Goal: Task Accomplishment & Management: Manage account settings

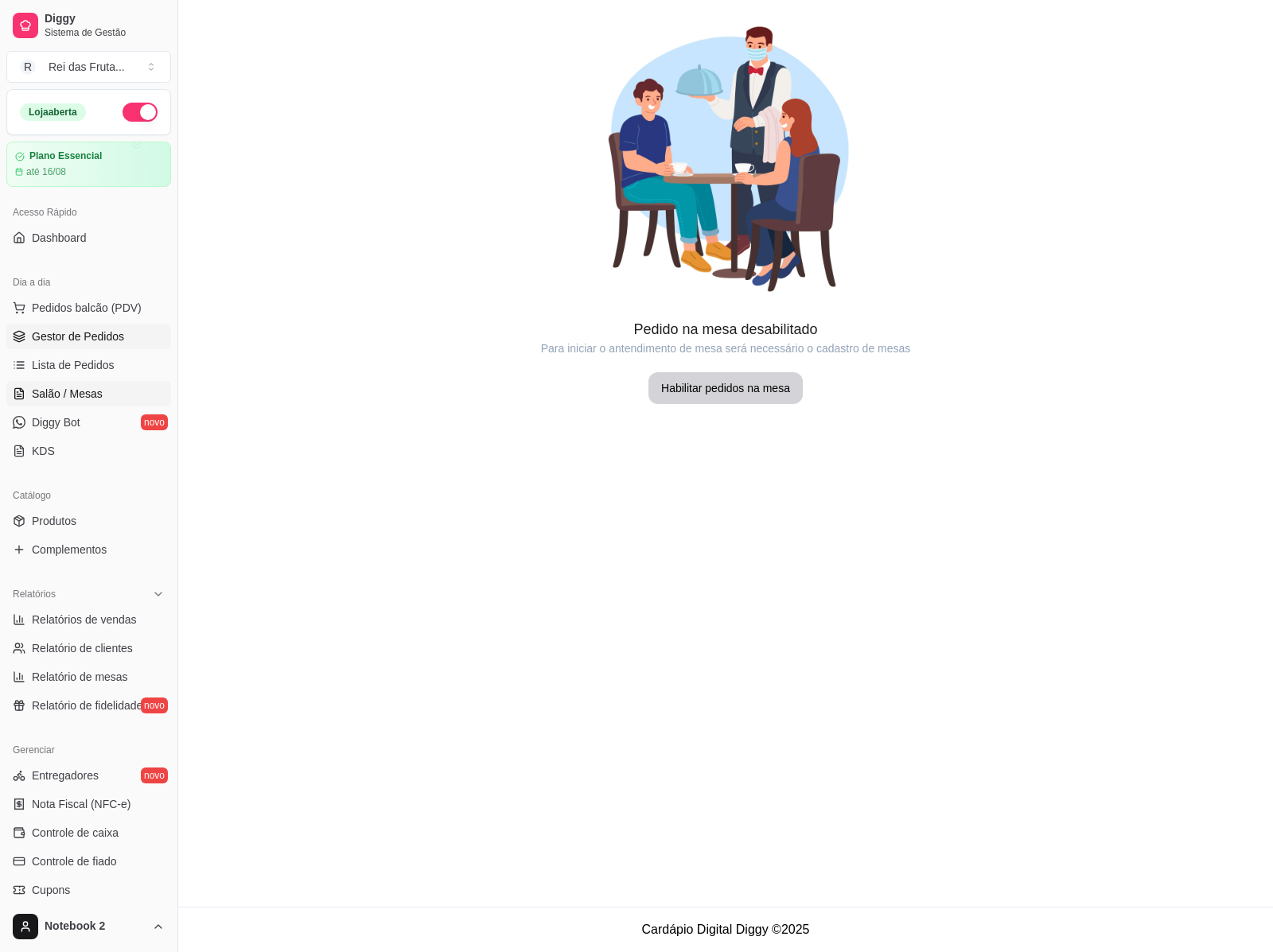
click at [105, 343] on span "Gestor de Pedidos" at bounding box center [78, 336] width 92 height 15
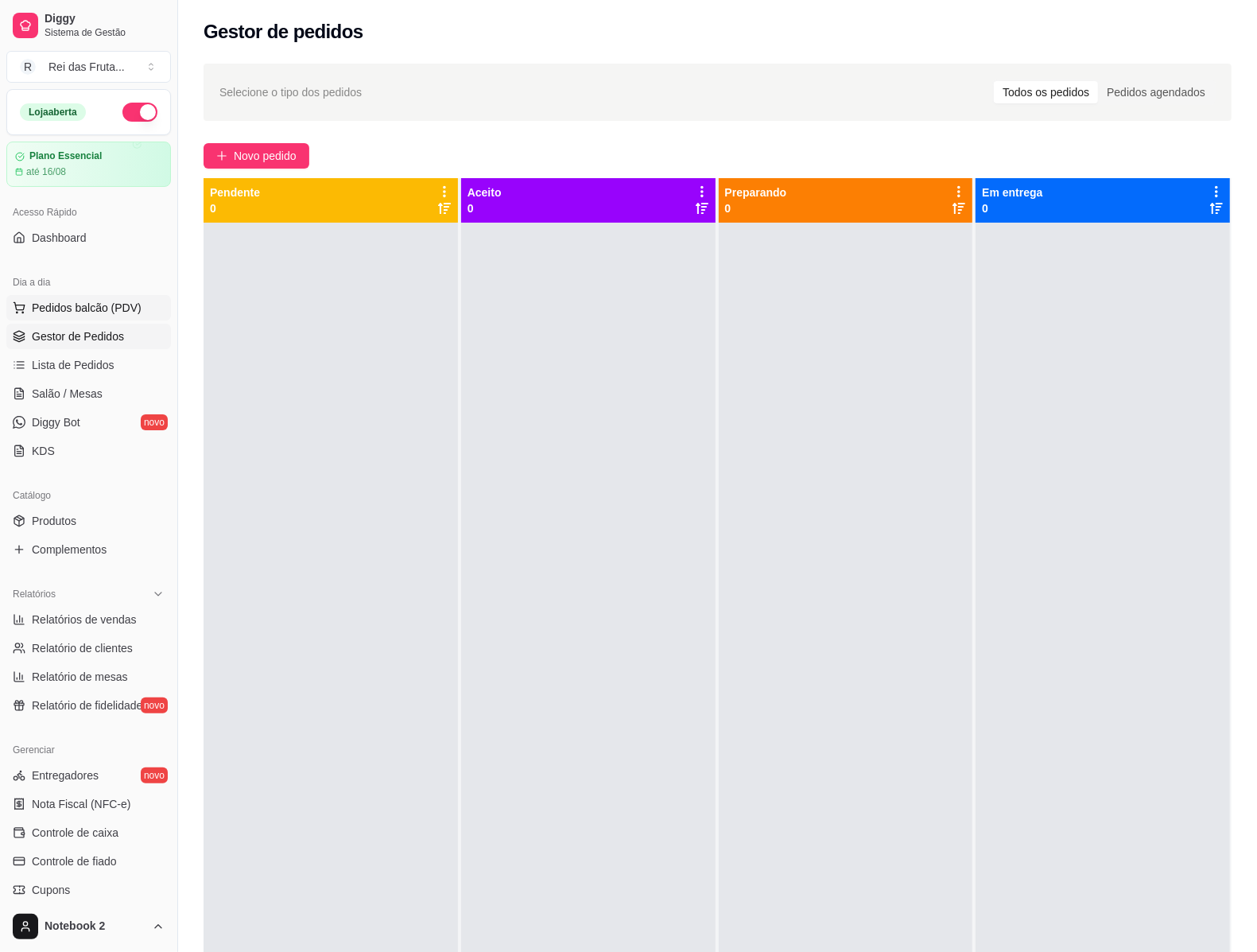
click at [113, 314] on span "Pedidos balcão (PDV)" at bounding box center [86, 308] width 109 height 15
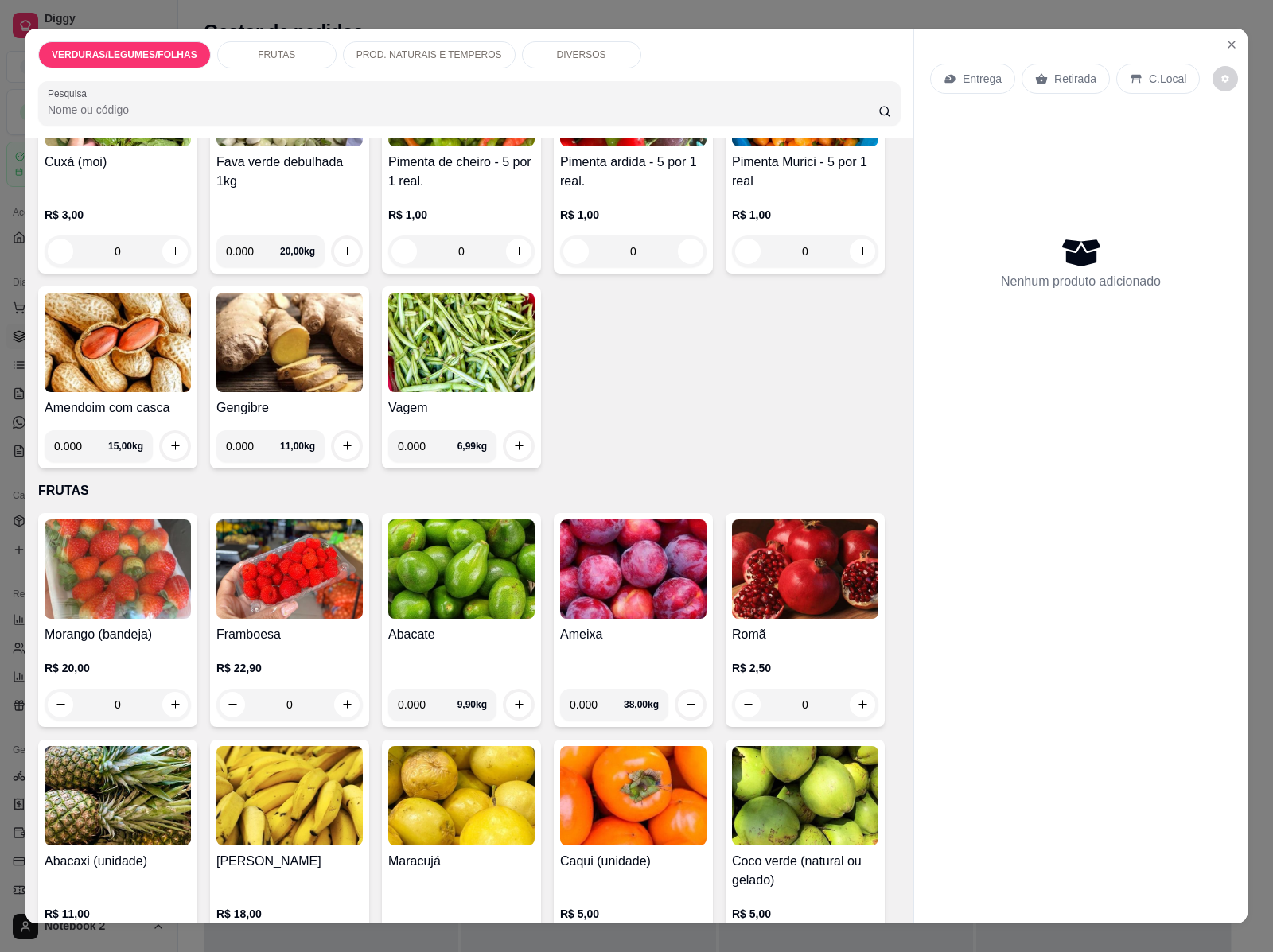
scroll to position [995, 0]
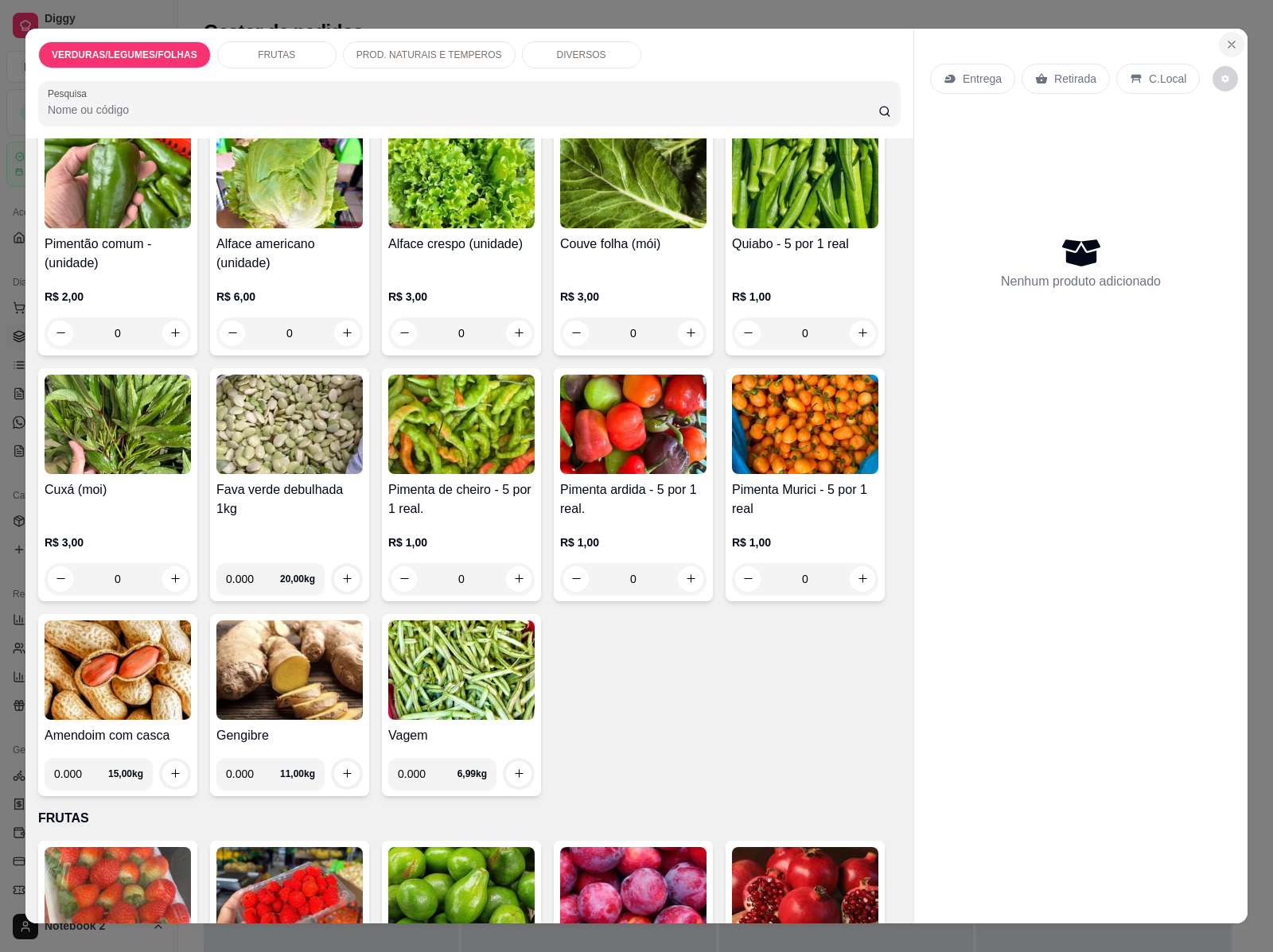
click at [1226, 38] on icon "Close" at bounding box center [1231, 44] width 13 height 13
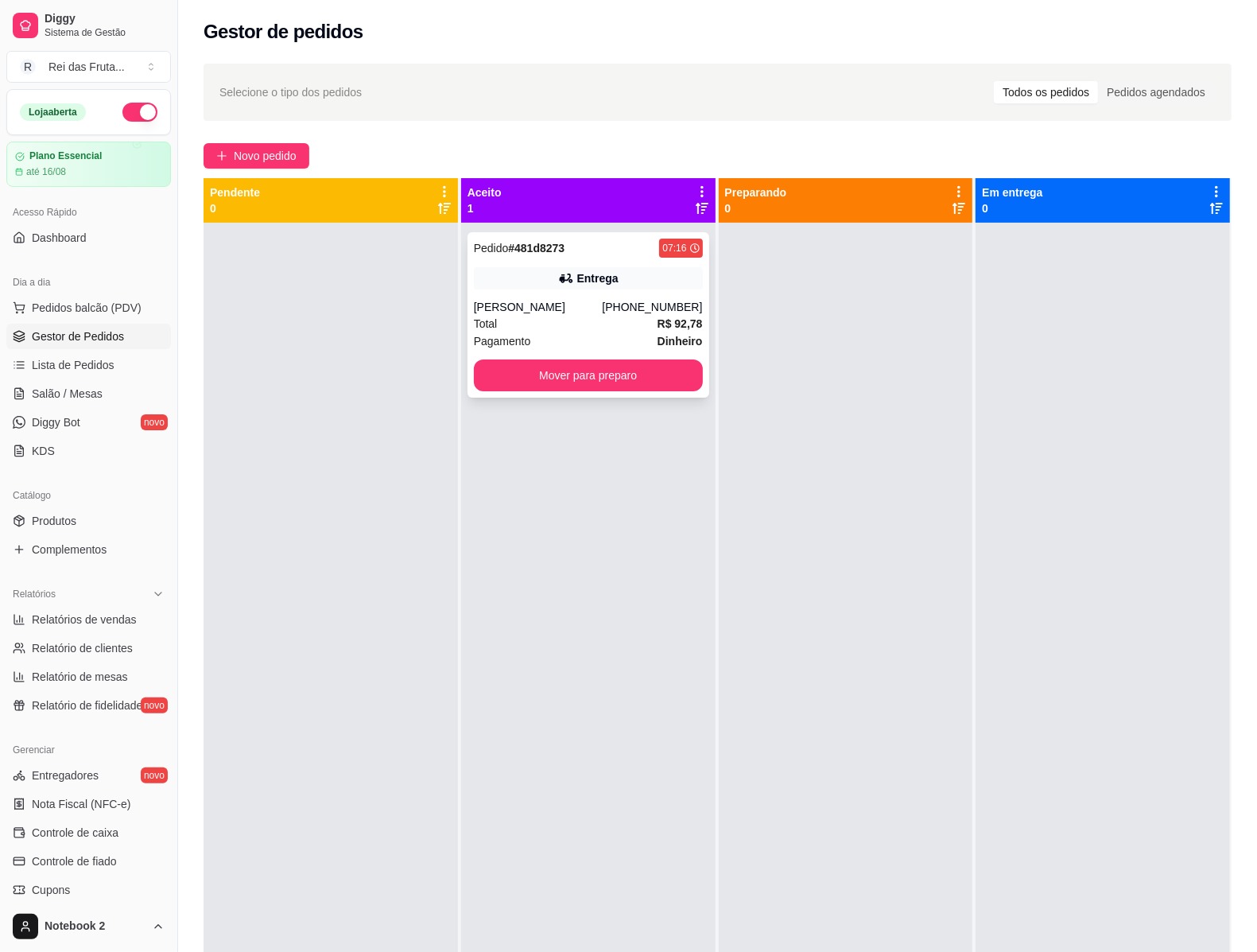
click at [623, 323] on div "Total R$ 92,78" at bounding box center [588, 323] width 230 height 17
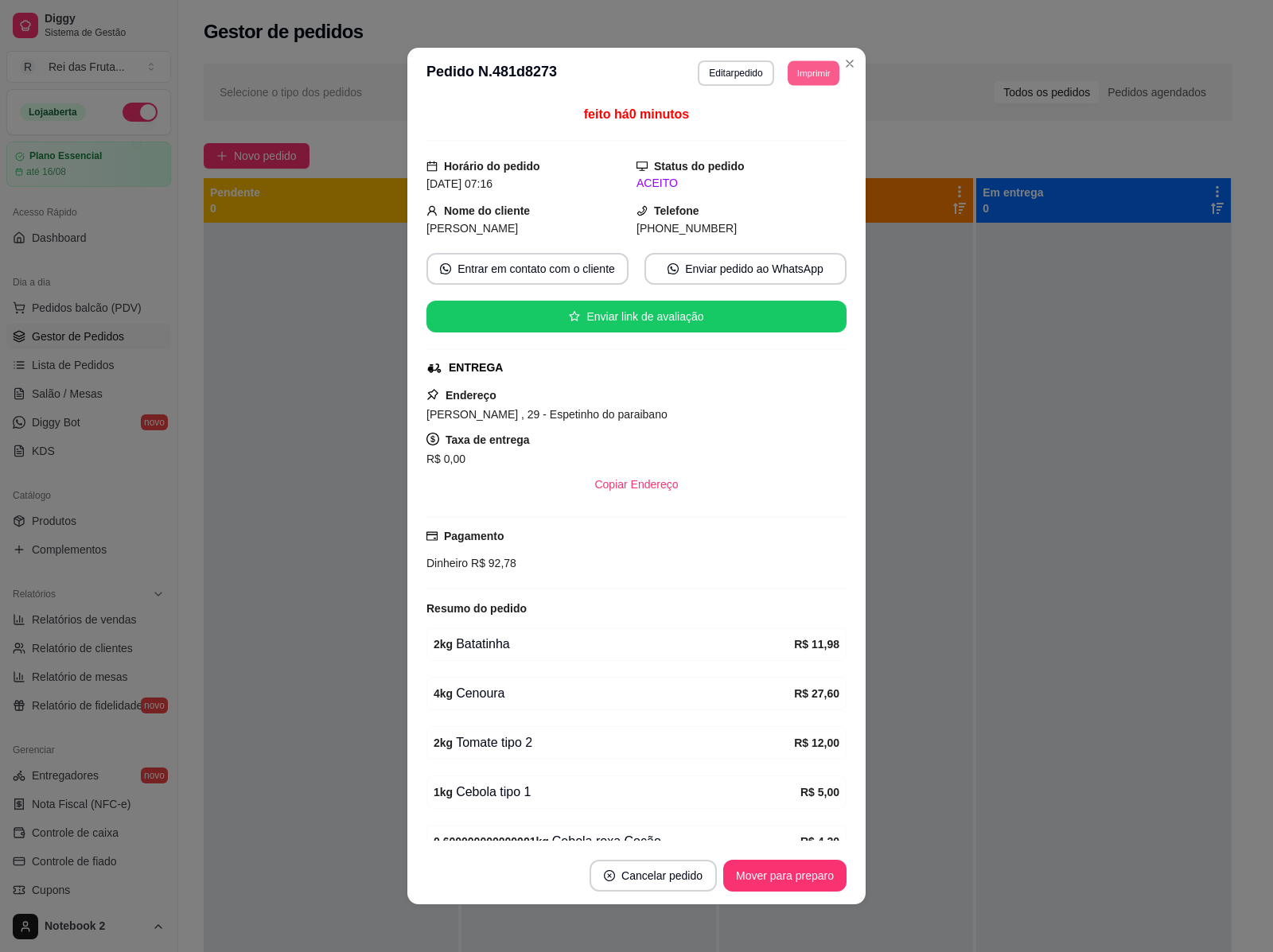
click at [813, 77] on button "Imprimir" at bounding box center [813, 72] width 51 height 24
click at [799, 128] on button "IMPRESSORA" at bounding box center [776, 129] width 111 height 24
click at [812, 871] on button "Mover para preparo" at bounding box center [784, 876] width 119 height 31
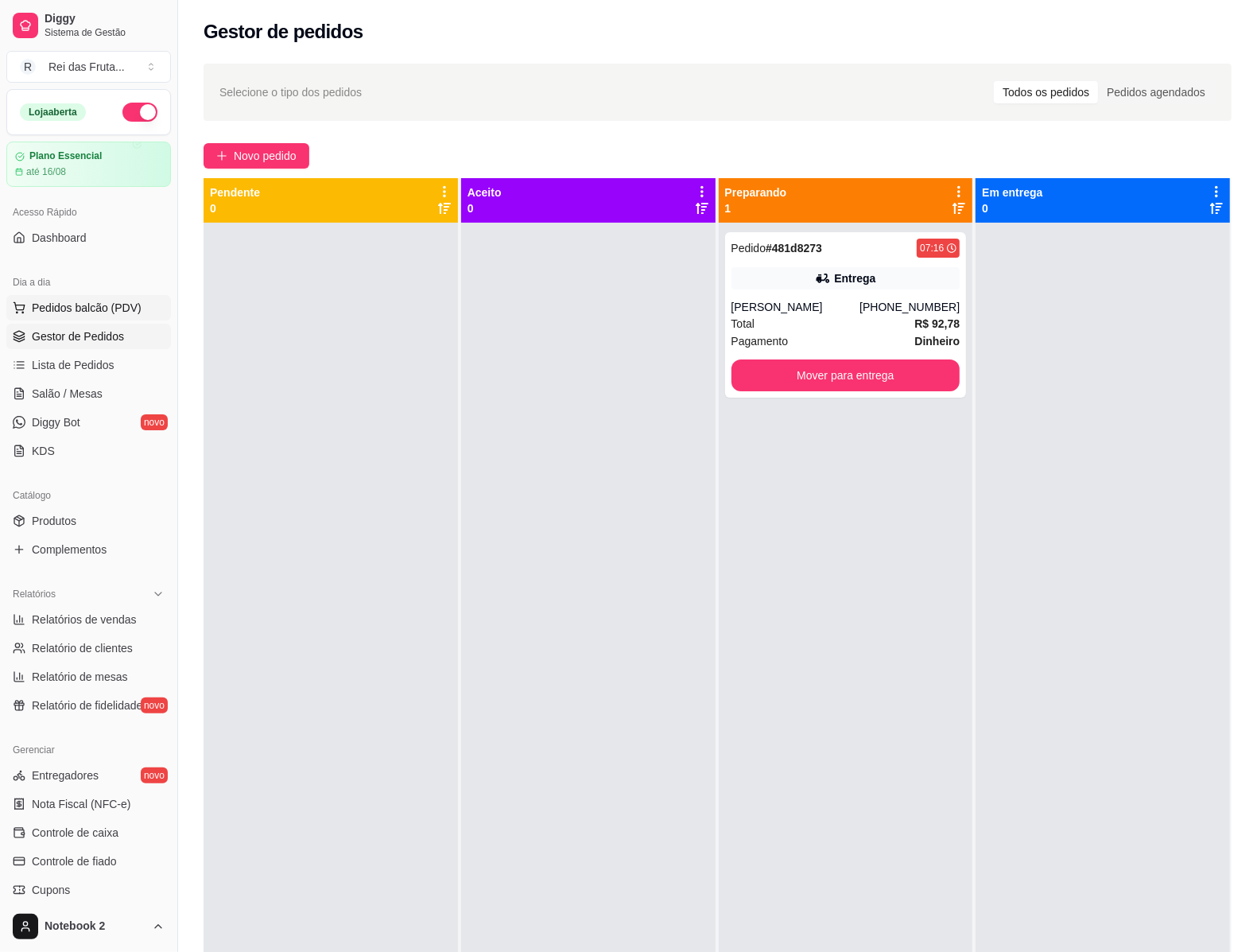
click at [56, 316] on span "Pedidos balcão (PDV)" at bounding box center [86, 308] width 109 height 15
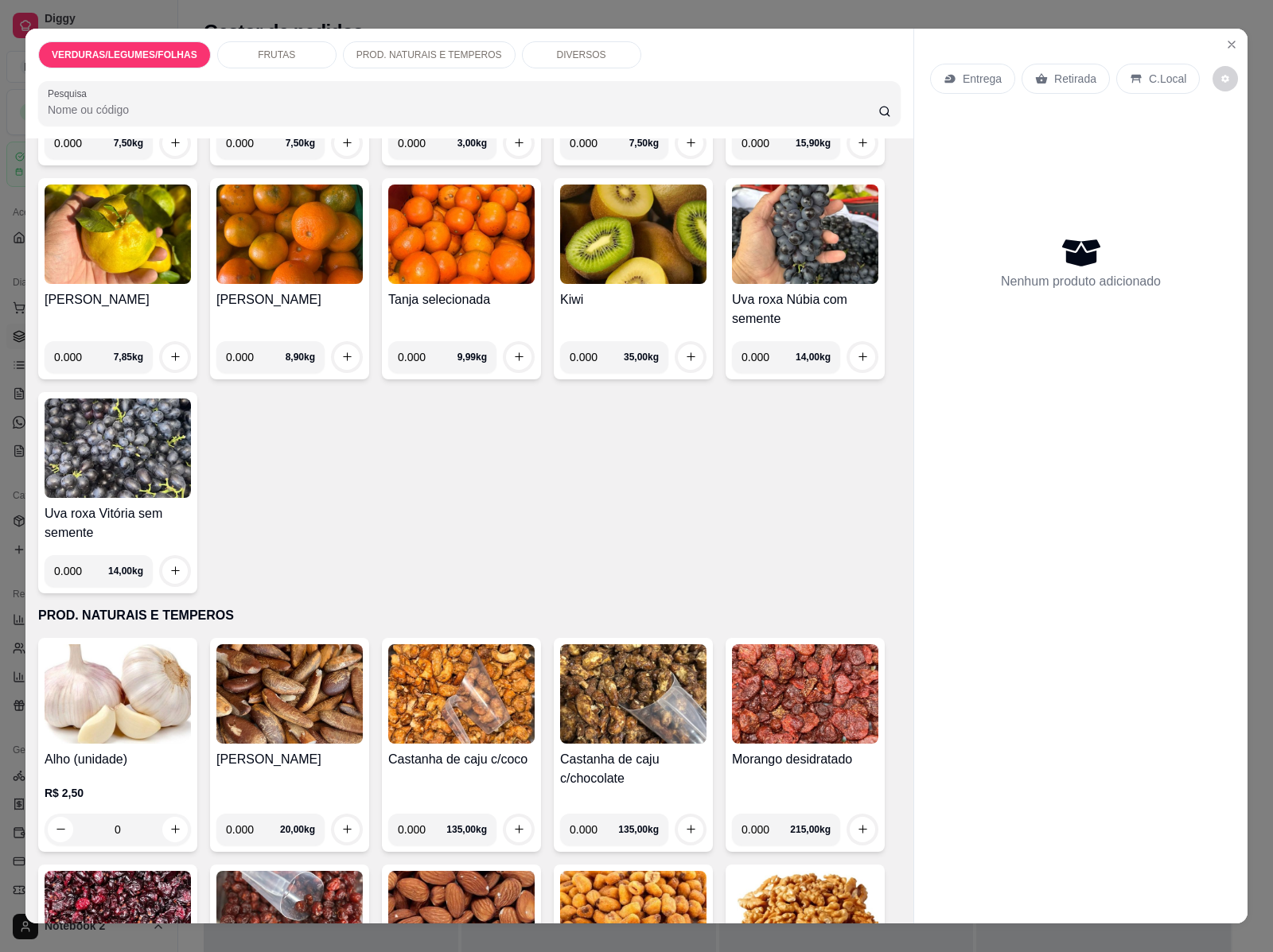
scroll to position [3082, 0]
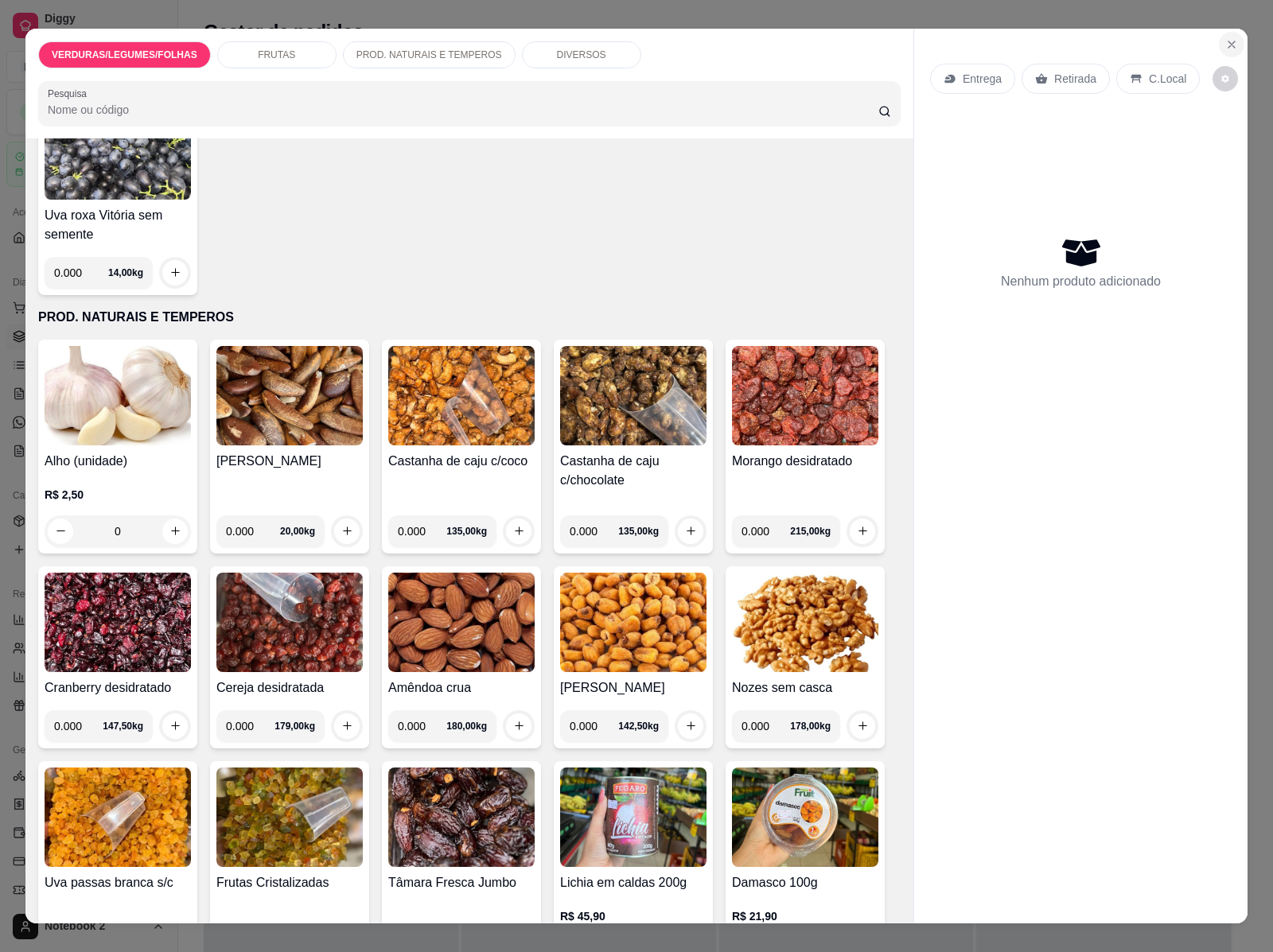
click at [1226, 38] on icon "Close" at bounding box center [1231, 44] width 13 height 13
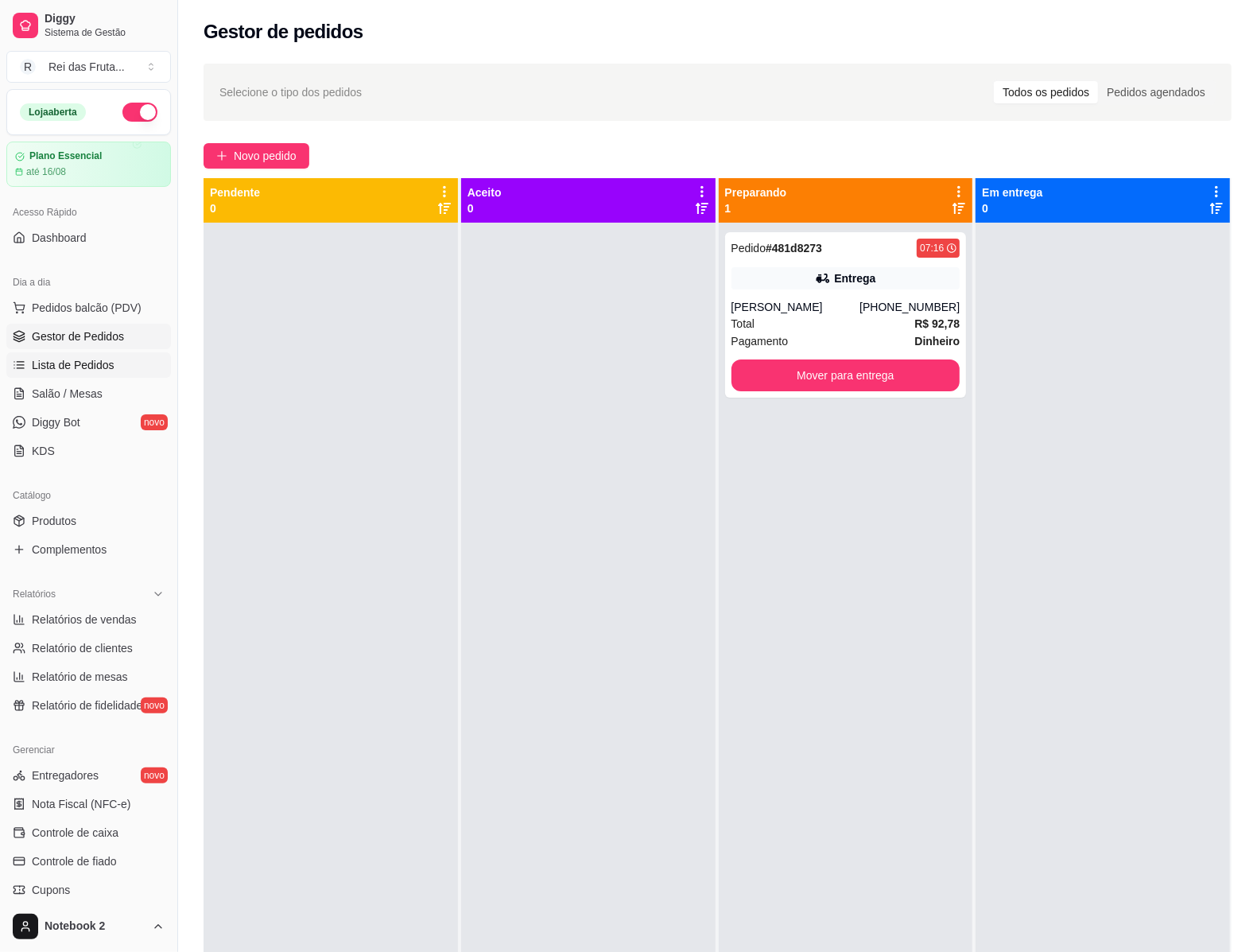
click at [109, 353] on link "Lista de Pedidos" at bounding box center [89, 365] width 165 height 25
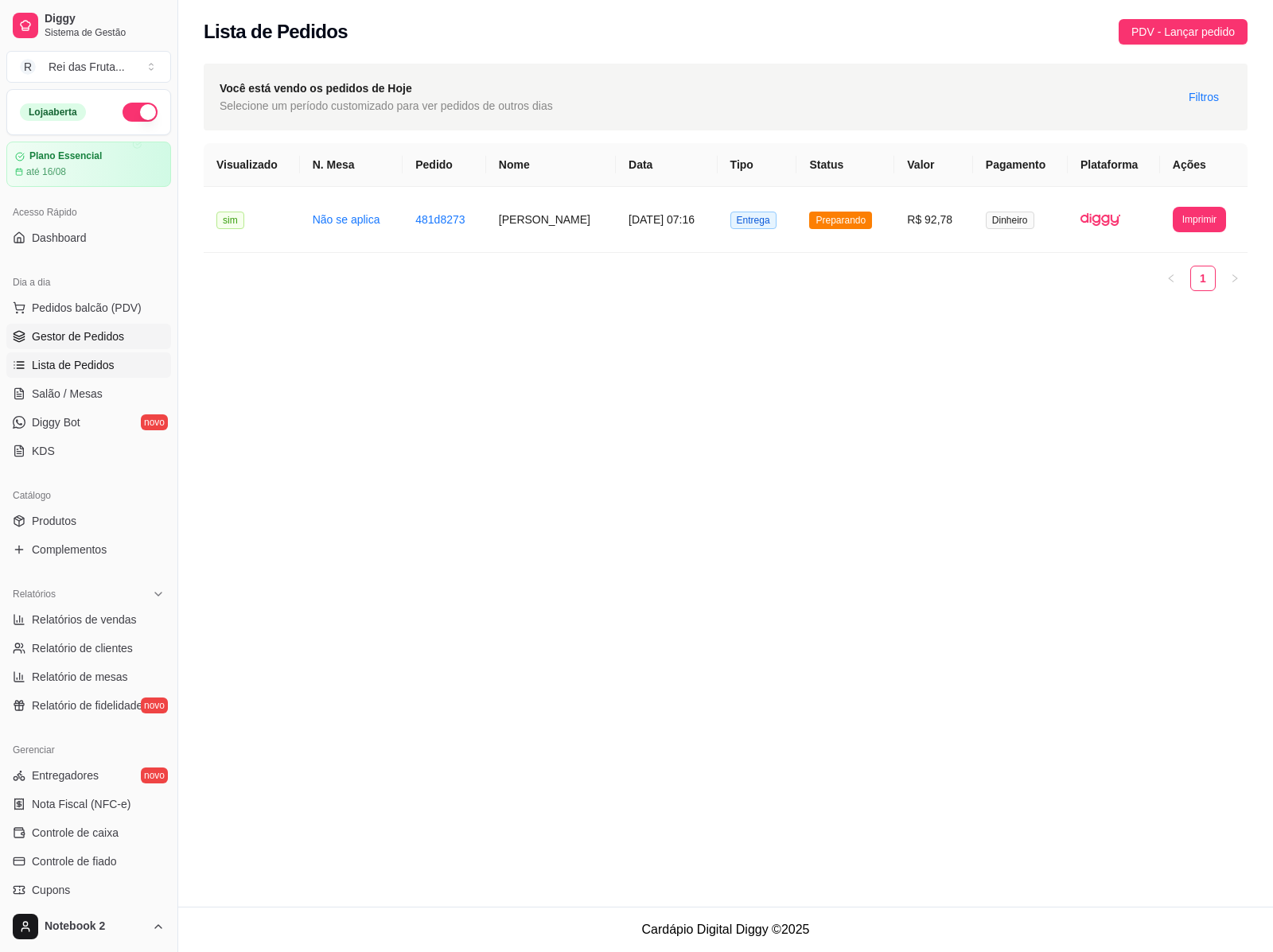
click at [132, 336] on link "Gestor de Pedidos" at bounding box center [89, 336] width 165 height 25
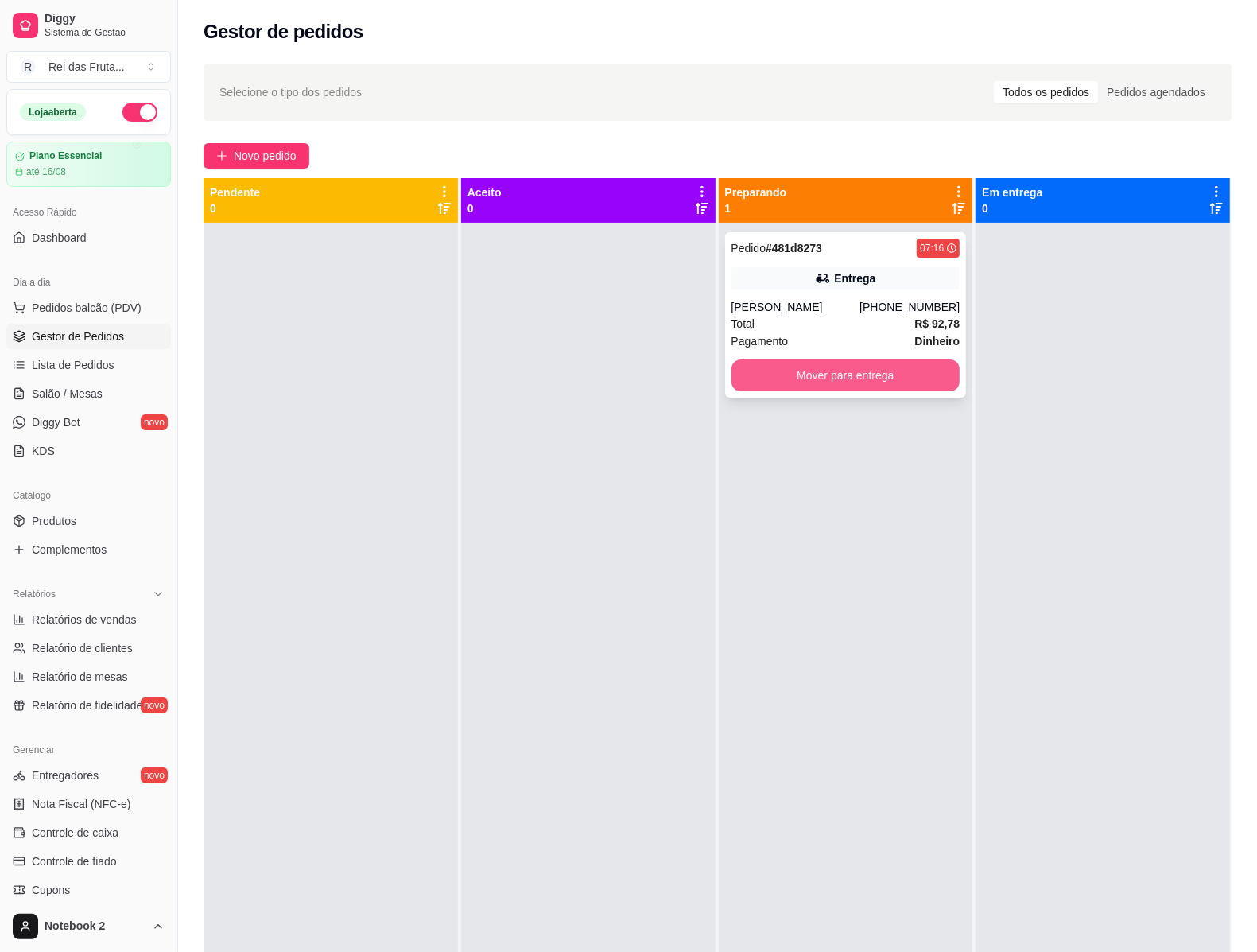
click at [806, 368] on button "Mover para entrega" at bounding box center [846, 375] width 230 height 32
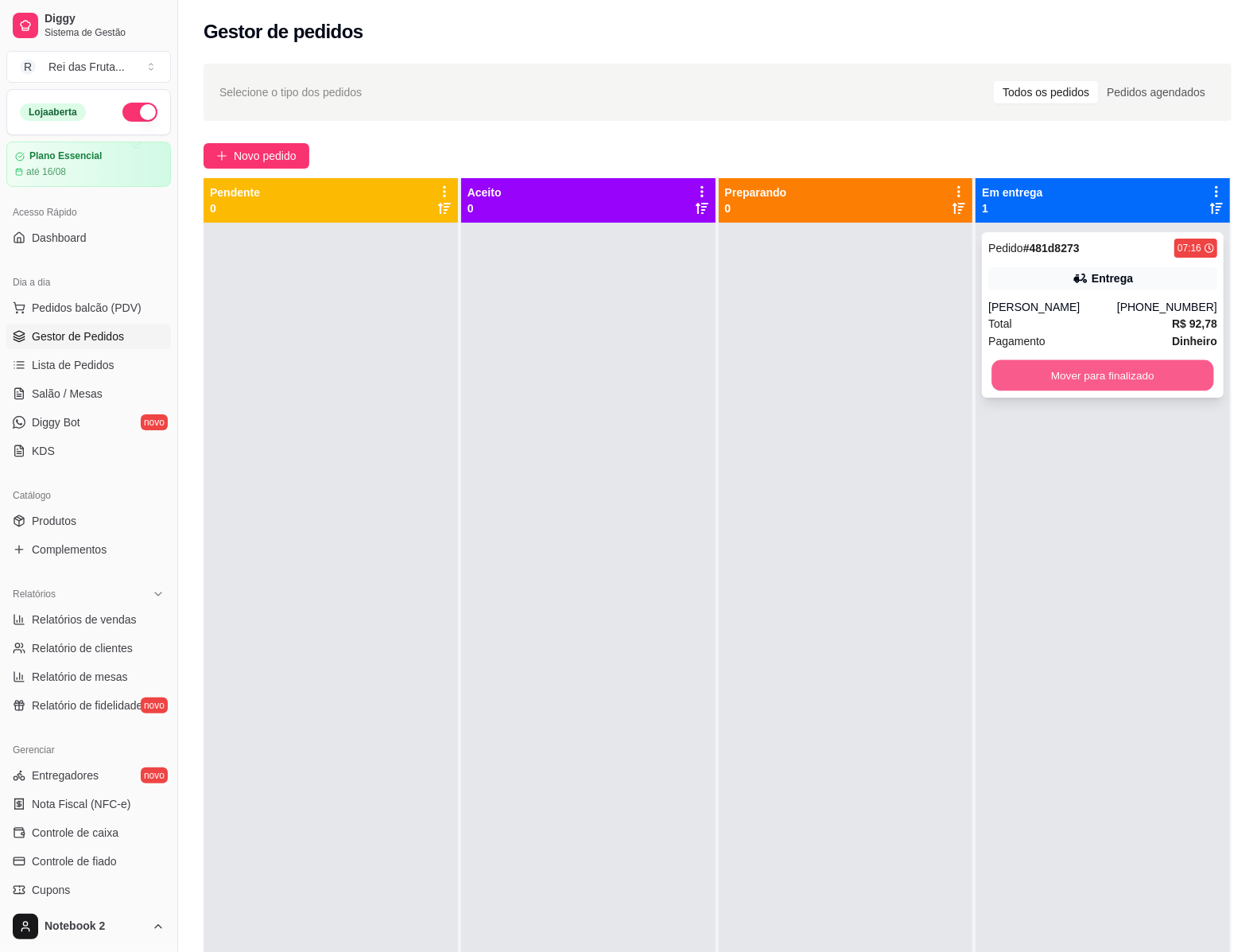
click at [1036, 372] on button "Mover para finalizado" at bounding box center [1103, 376] width 222 height 31
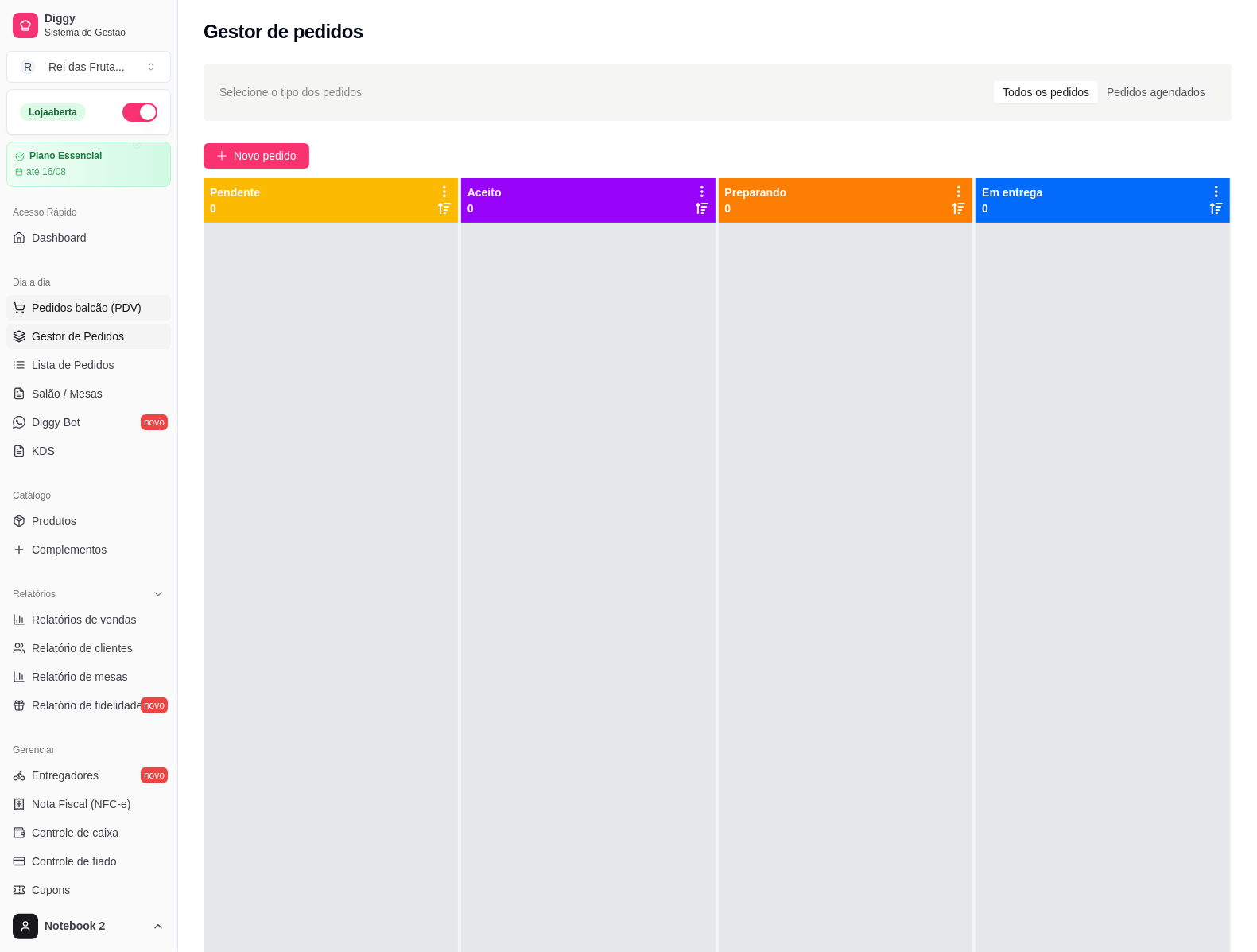
click at [32, 307] on span "Pedidos balcão (PDV)" at bounding box center [86, 308] width 109 height 15
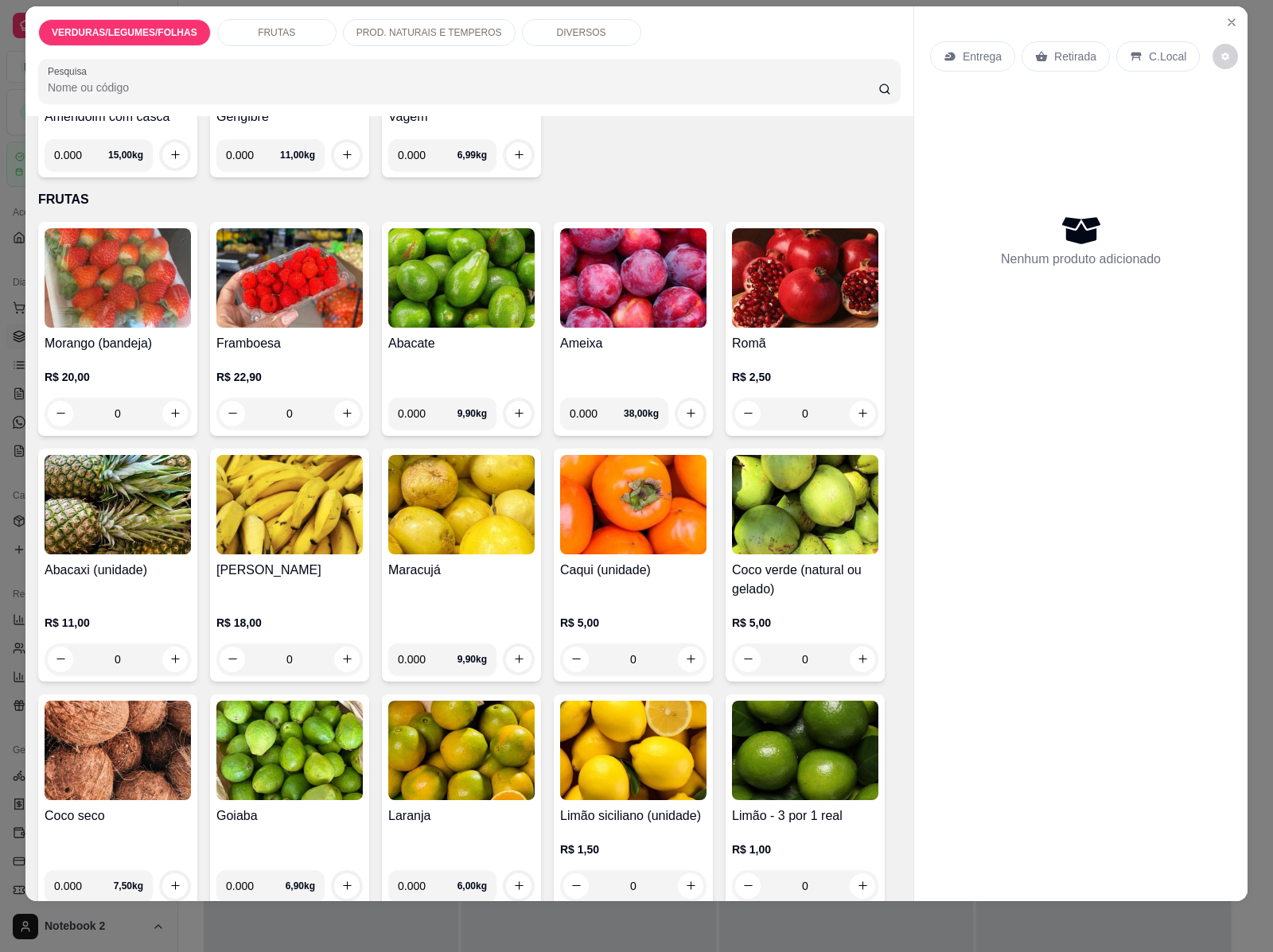
scroll to position [995, 0]
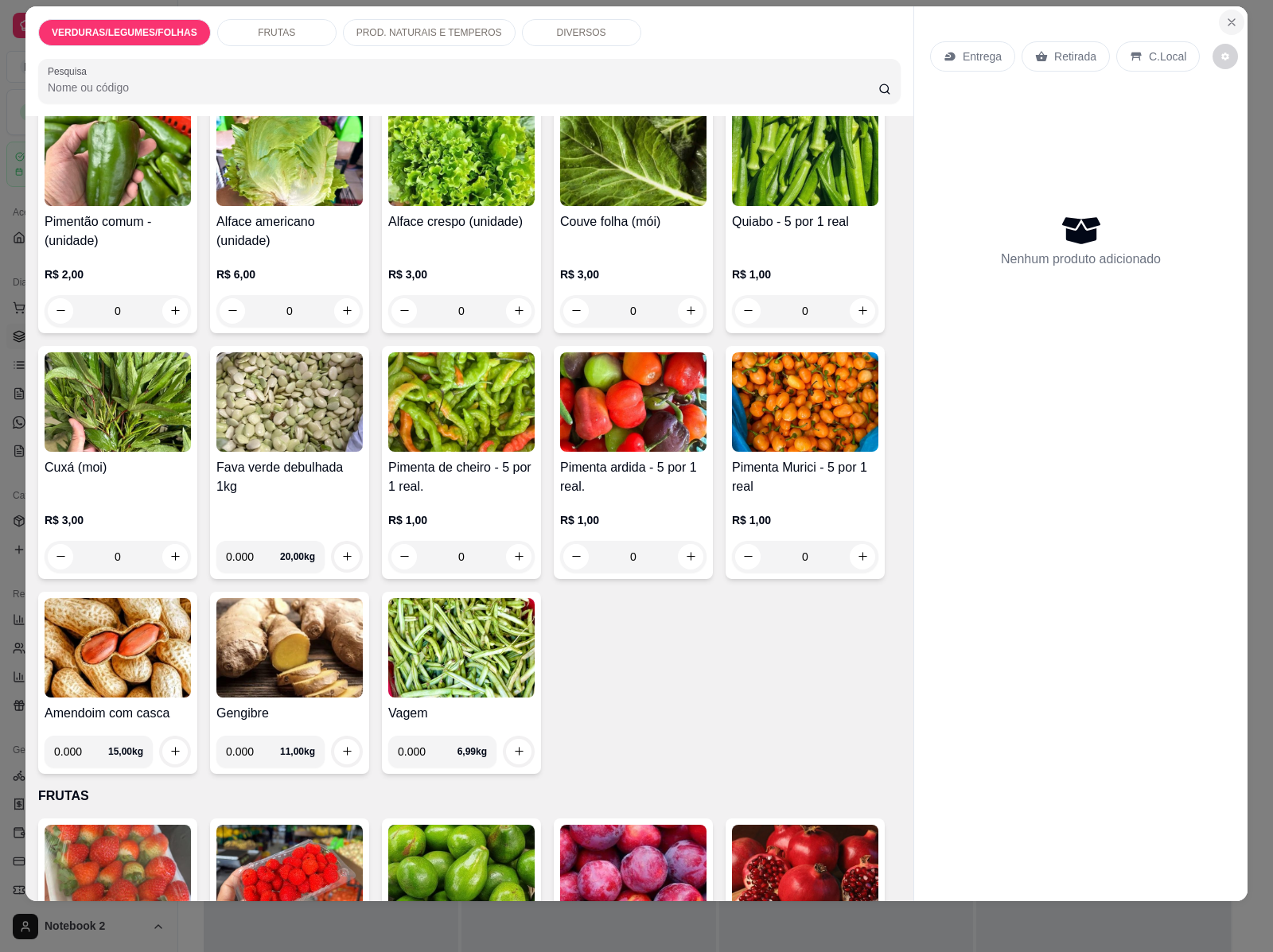
click at [1230, 15] on icon "Close" at bounding box center [1231, 21] width 13 height 13
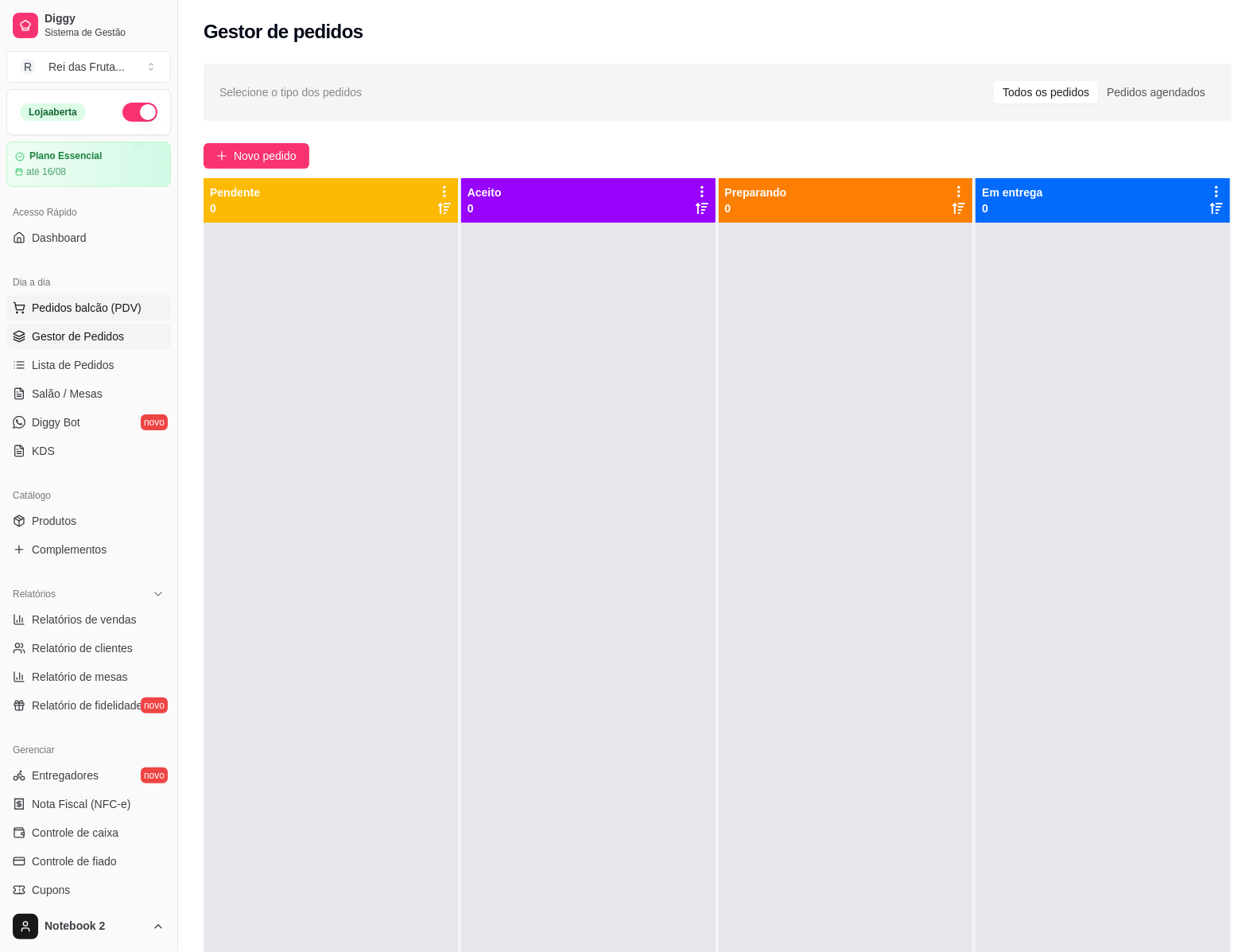
click at [90, 313] on span "Pedidos balcão (PDV)" at bounding box center [86, 308] width 109 height 15
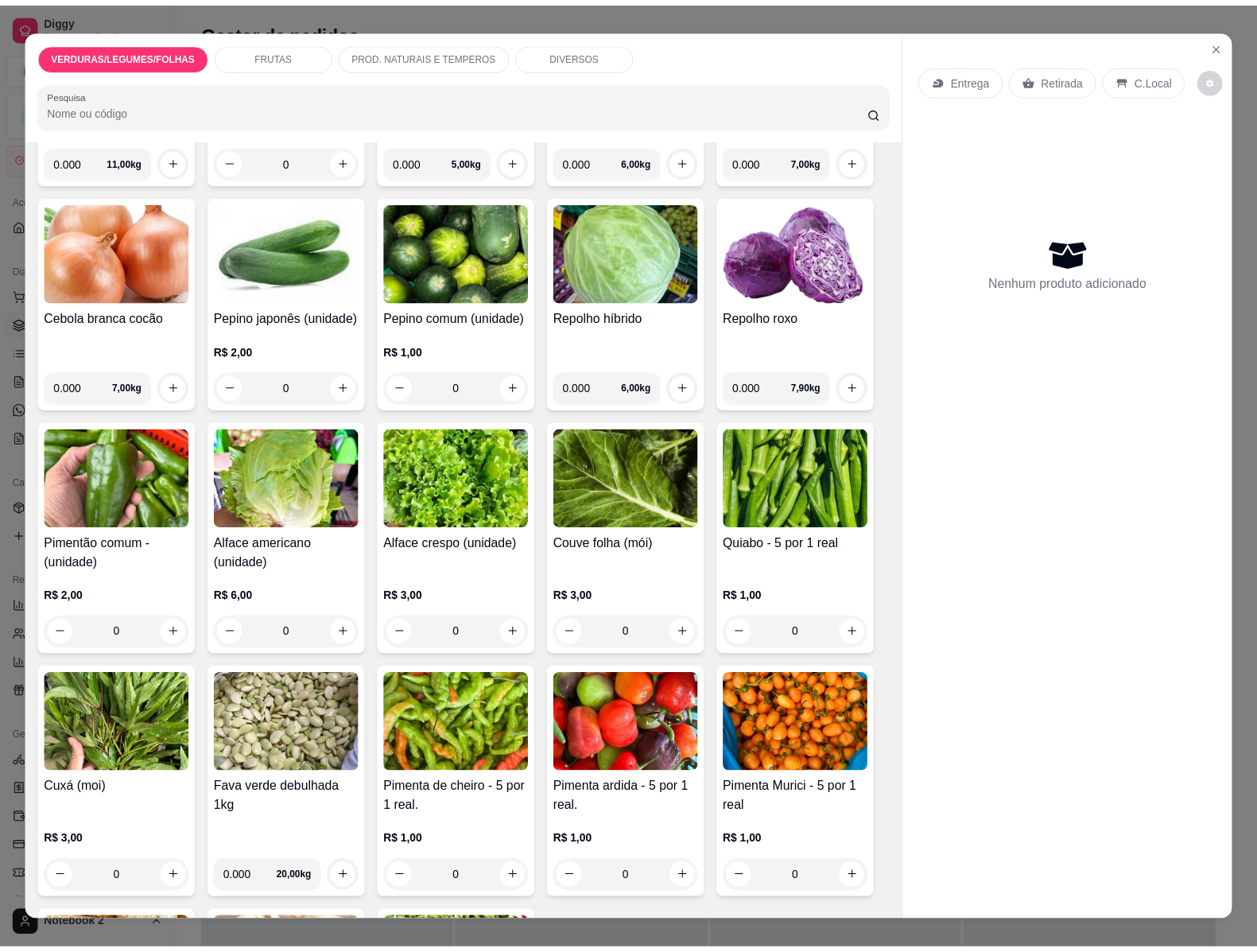
scroll to position [497, 0]
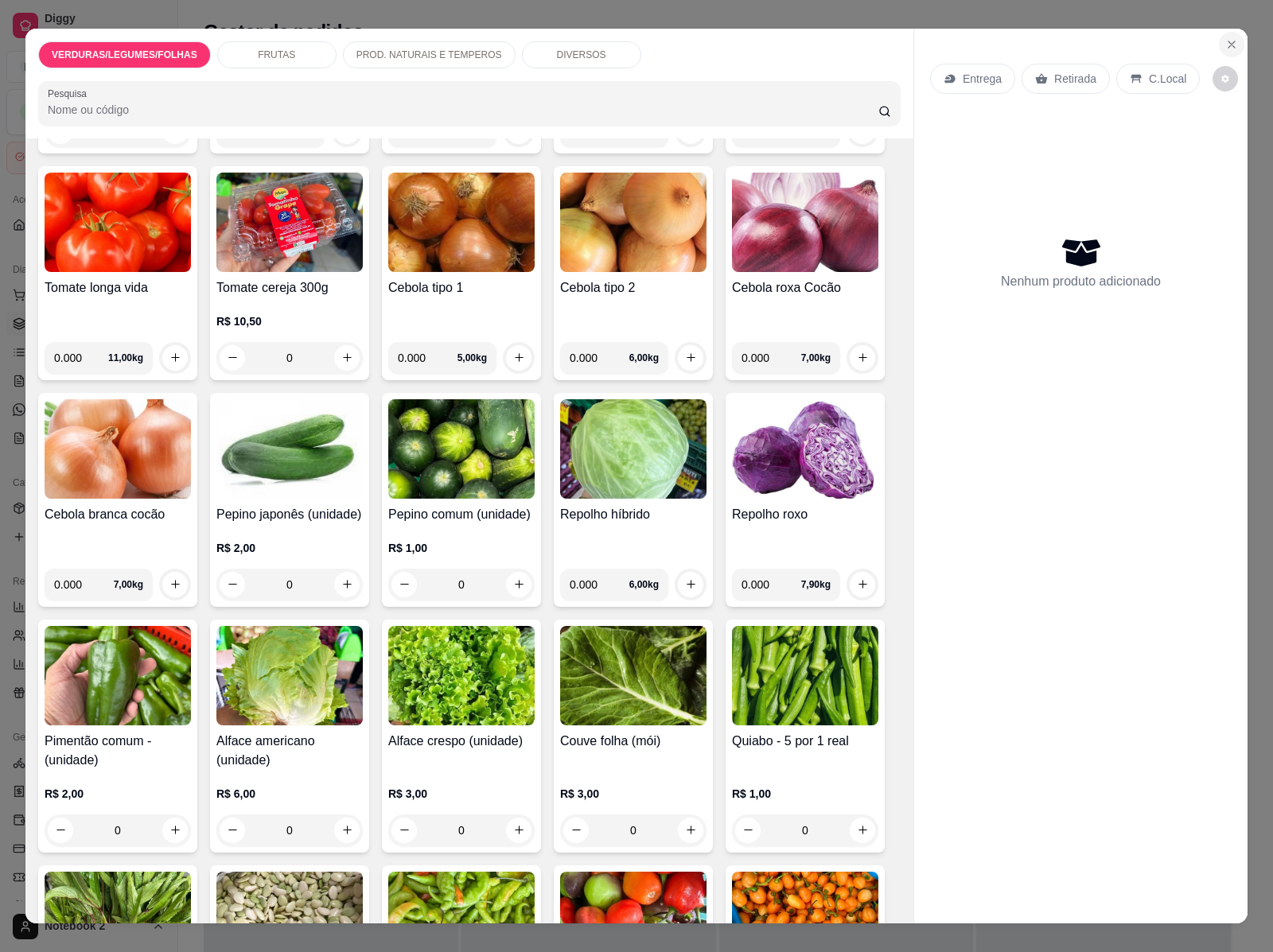
click at [1226, 38] on icon "Close" at bounding box center [1231, 44] width 13 height 13
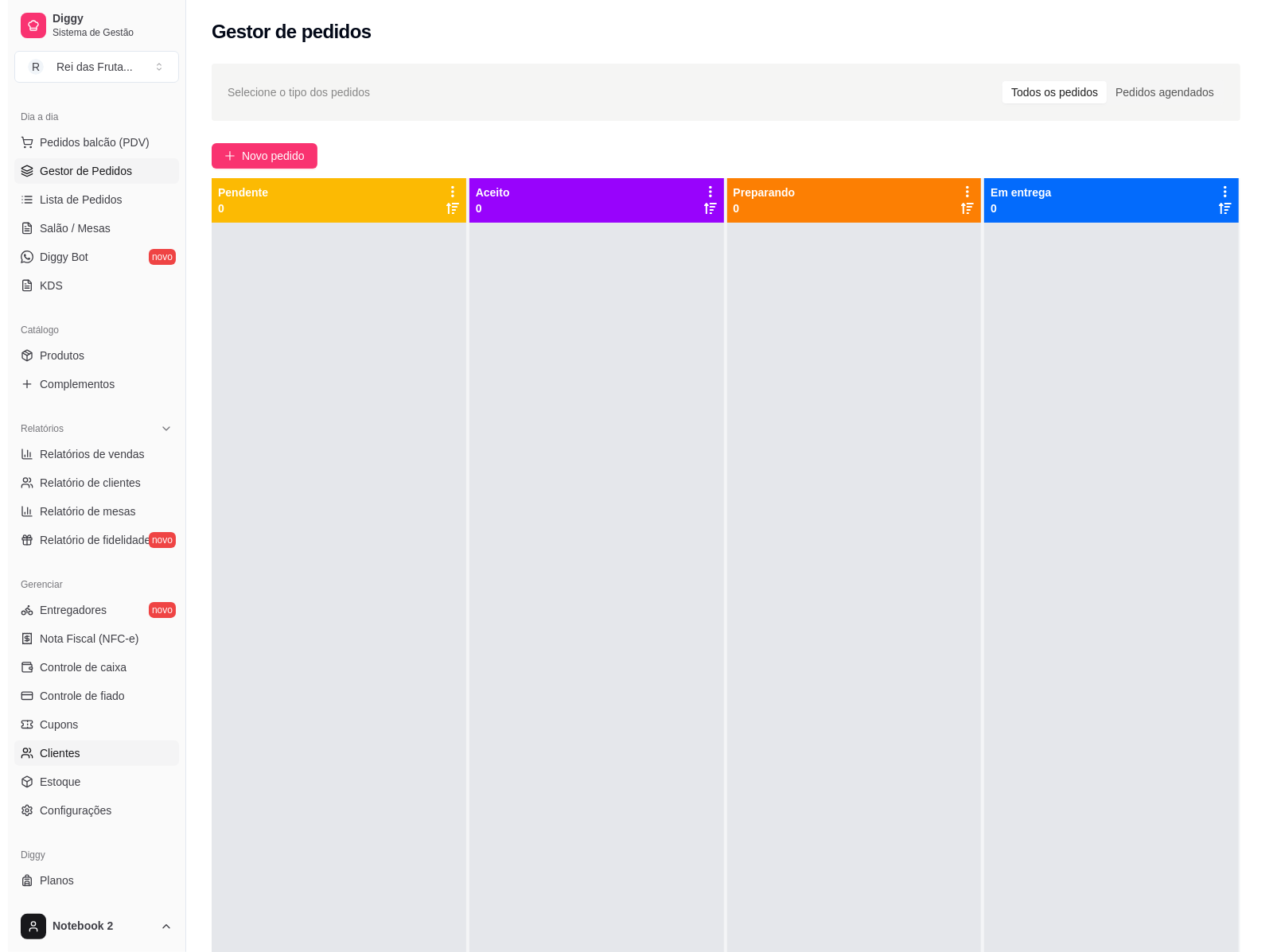
scroll to position [179, 0]
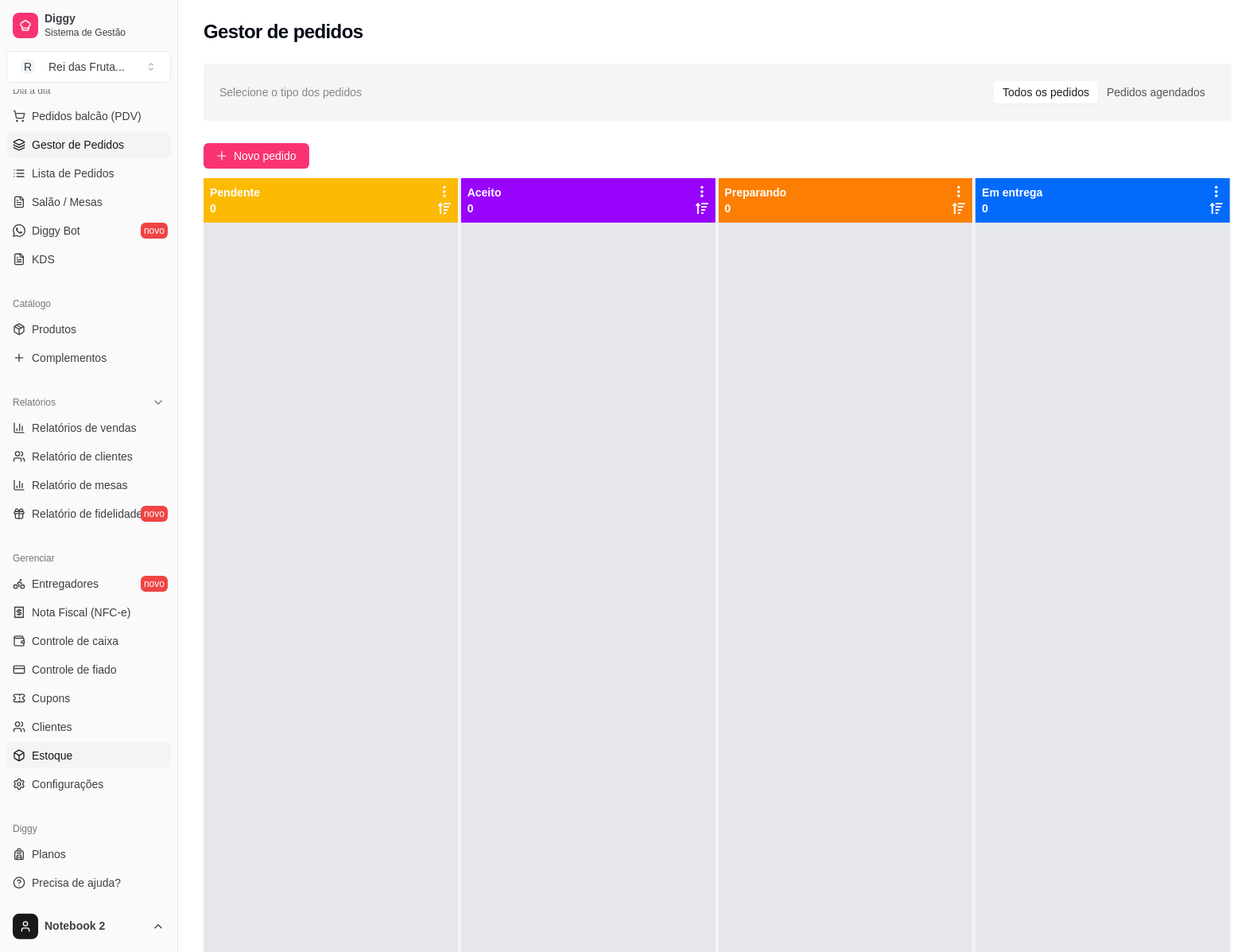
click at [82, 762] on link "Estoque" at bounding box center [89, 755] width 165 height 25
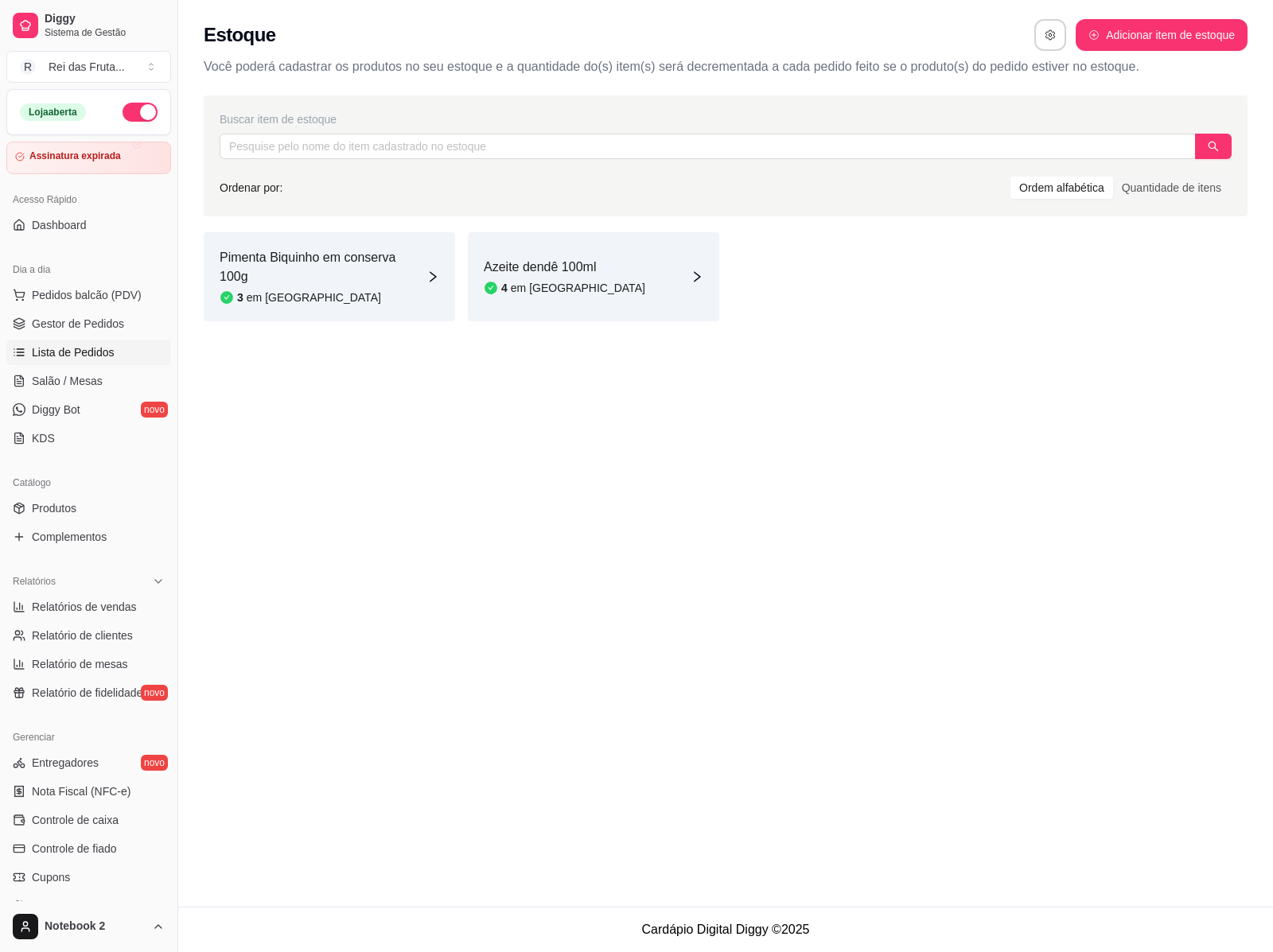
click at [109, 342] on link "Lista de Pedidos" at bounding box center [89, 353] width 165 height 25
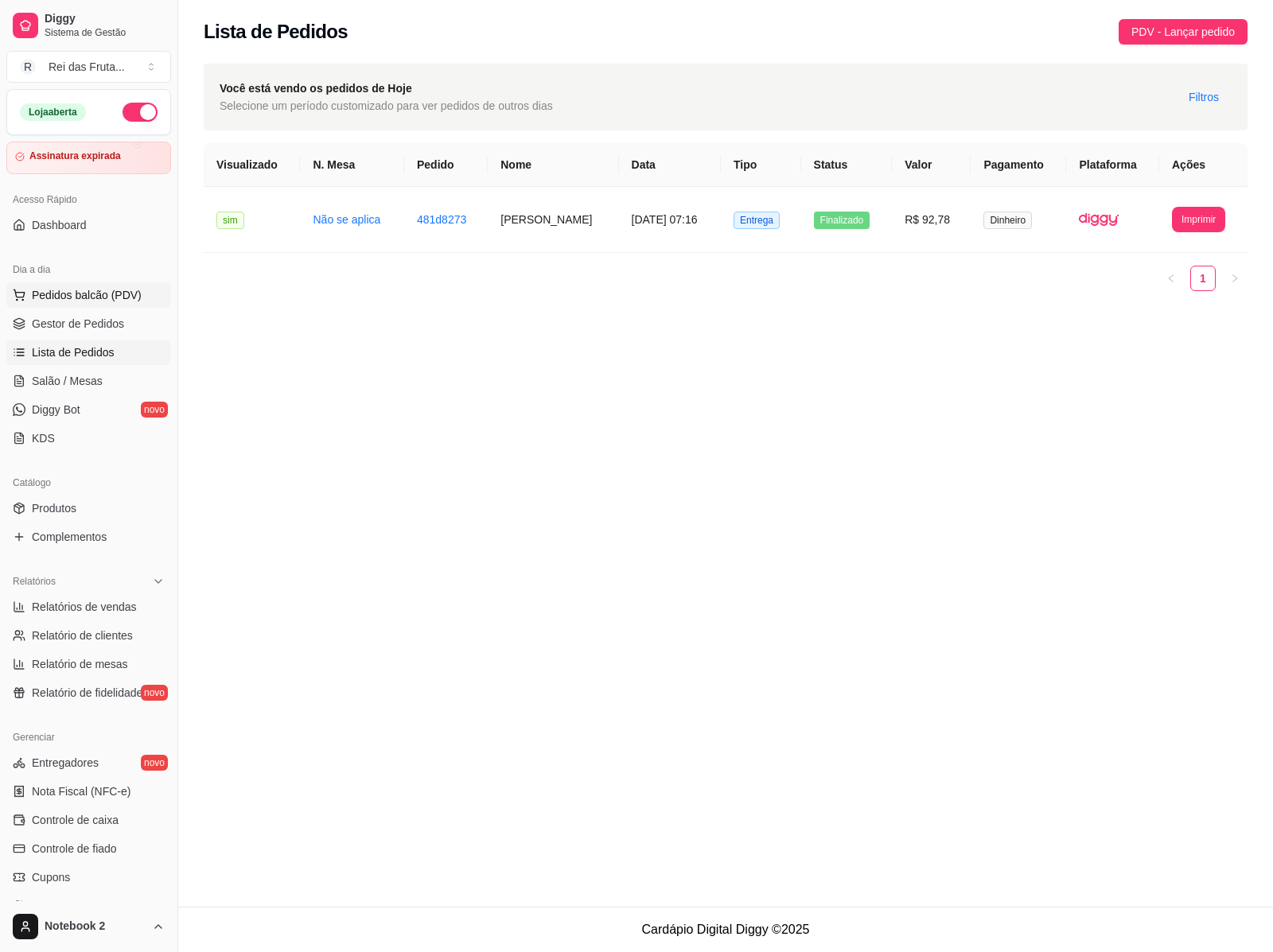
click at [93, 303] on span "Pedidos balcão (PDV)" at bounding box center [86, 294] width 109 height 15
click at [113, 321] on img at bounding box center [117, 297] width 146 height 100
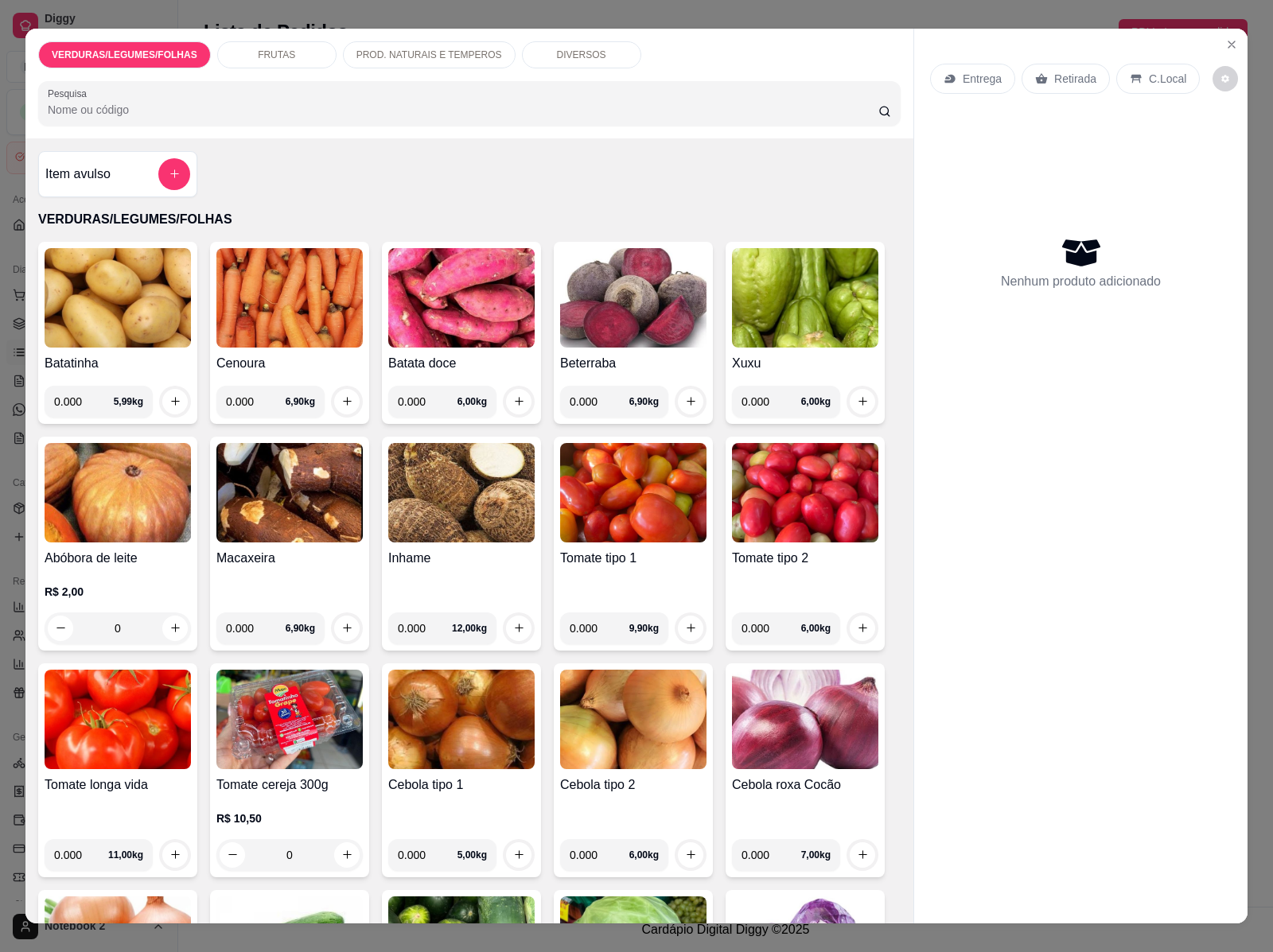
click at [802, 515] on img at bounding box center [805, 492] width 146 height 100
click at [1227, 38] on icon "Close" at bounding box center [1231, 44] width 13 height 13
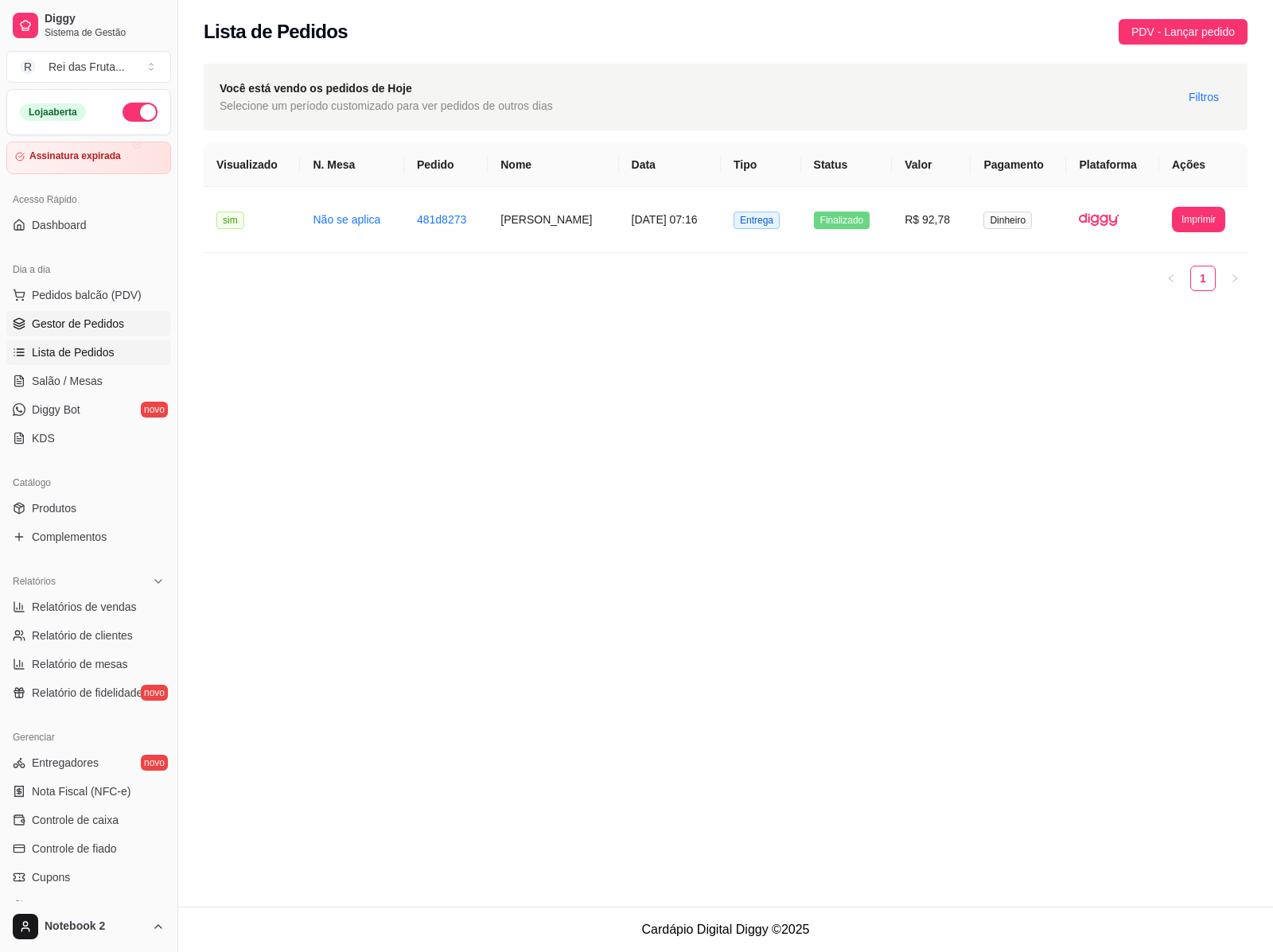
click at [94, 323] on span "Gestor de Pedidos" at bounding box center [78, 323] width 92 height 15
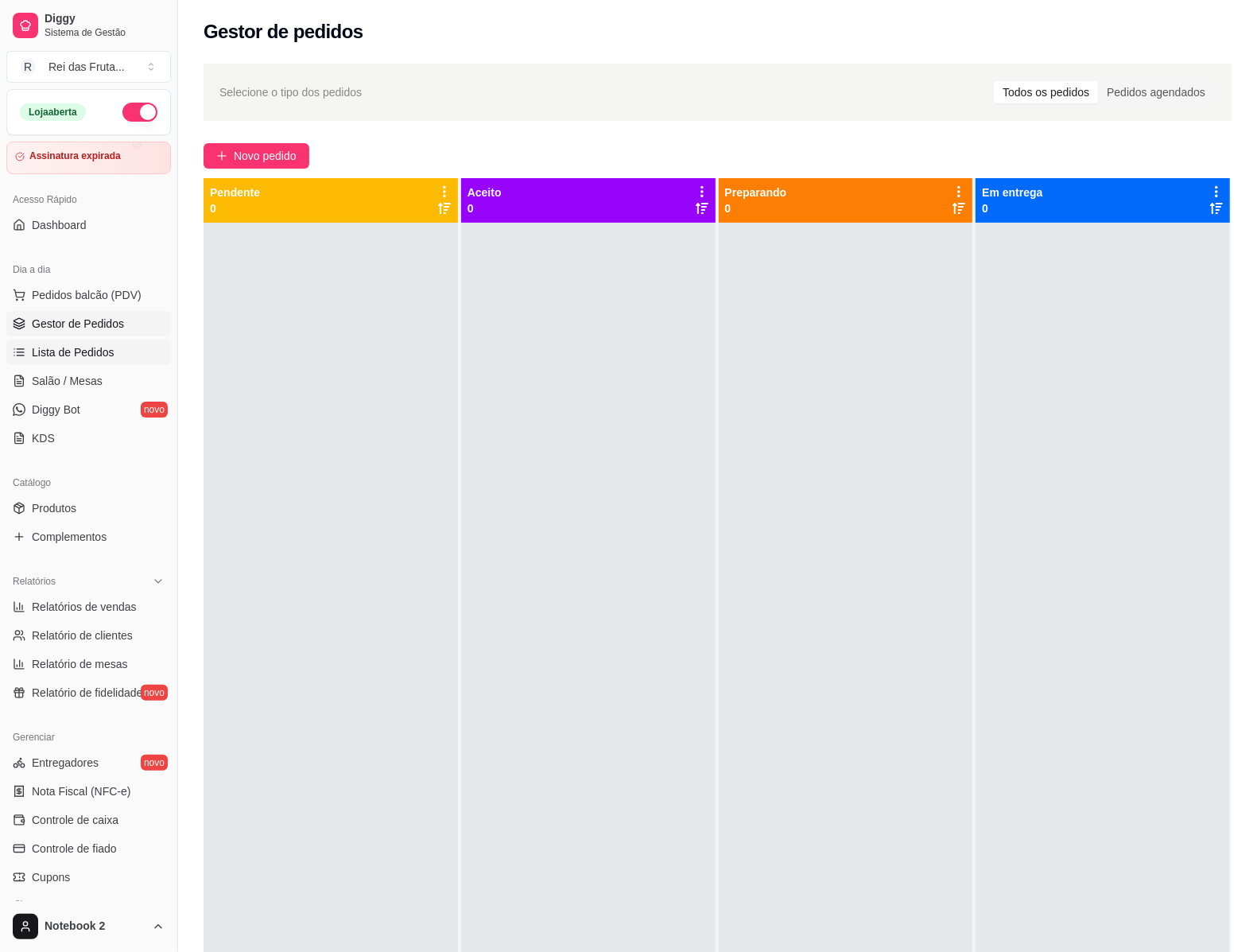
click at [122, 359] on link "Lista de Pedidos" at bounding box center [89, 353] width 165 height 25
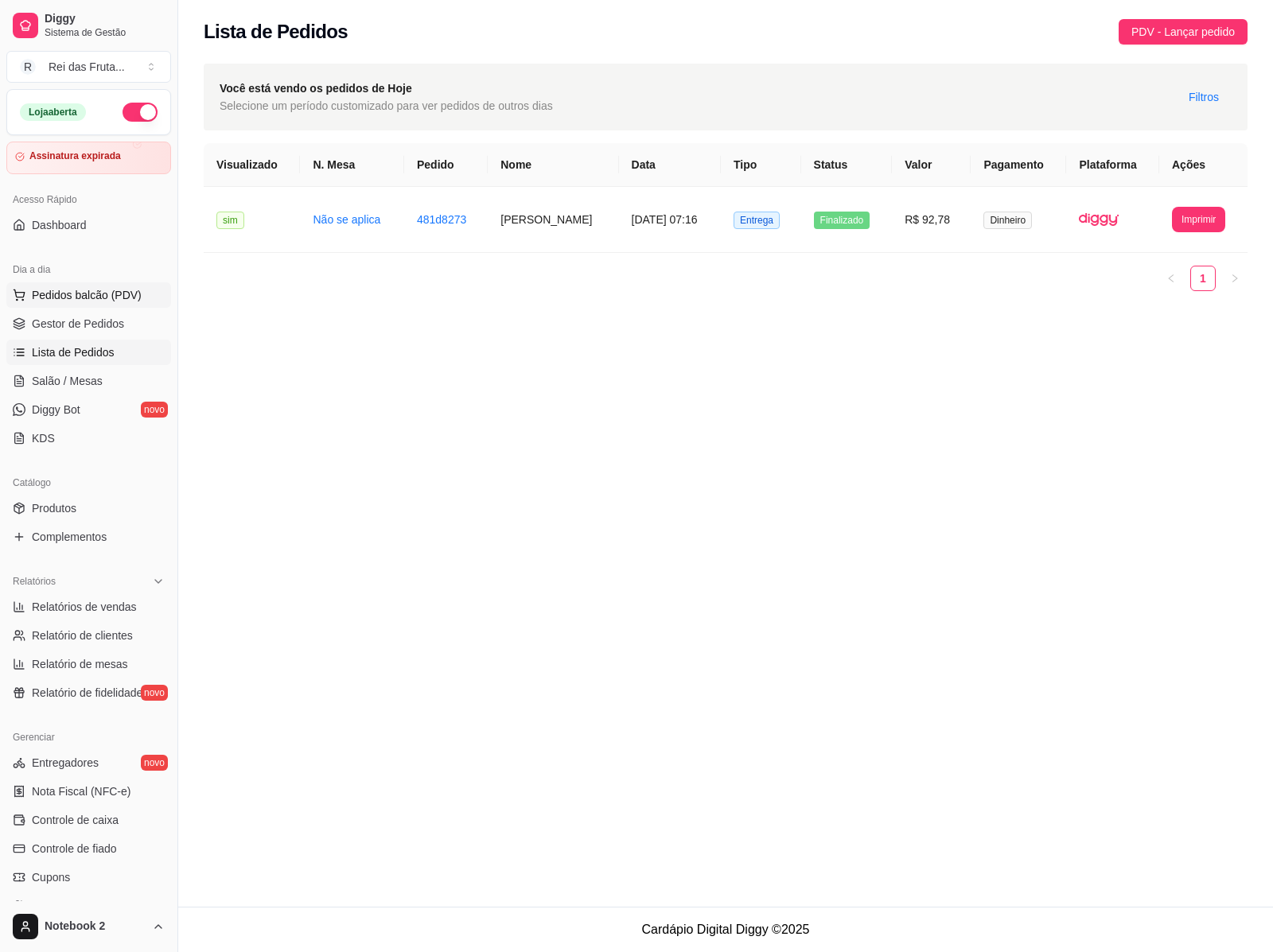
click at [120, 283] on button "Pedidos balcão (PDV)" at bounding box center [89, 295] width 165 height 25
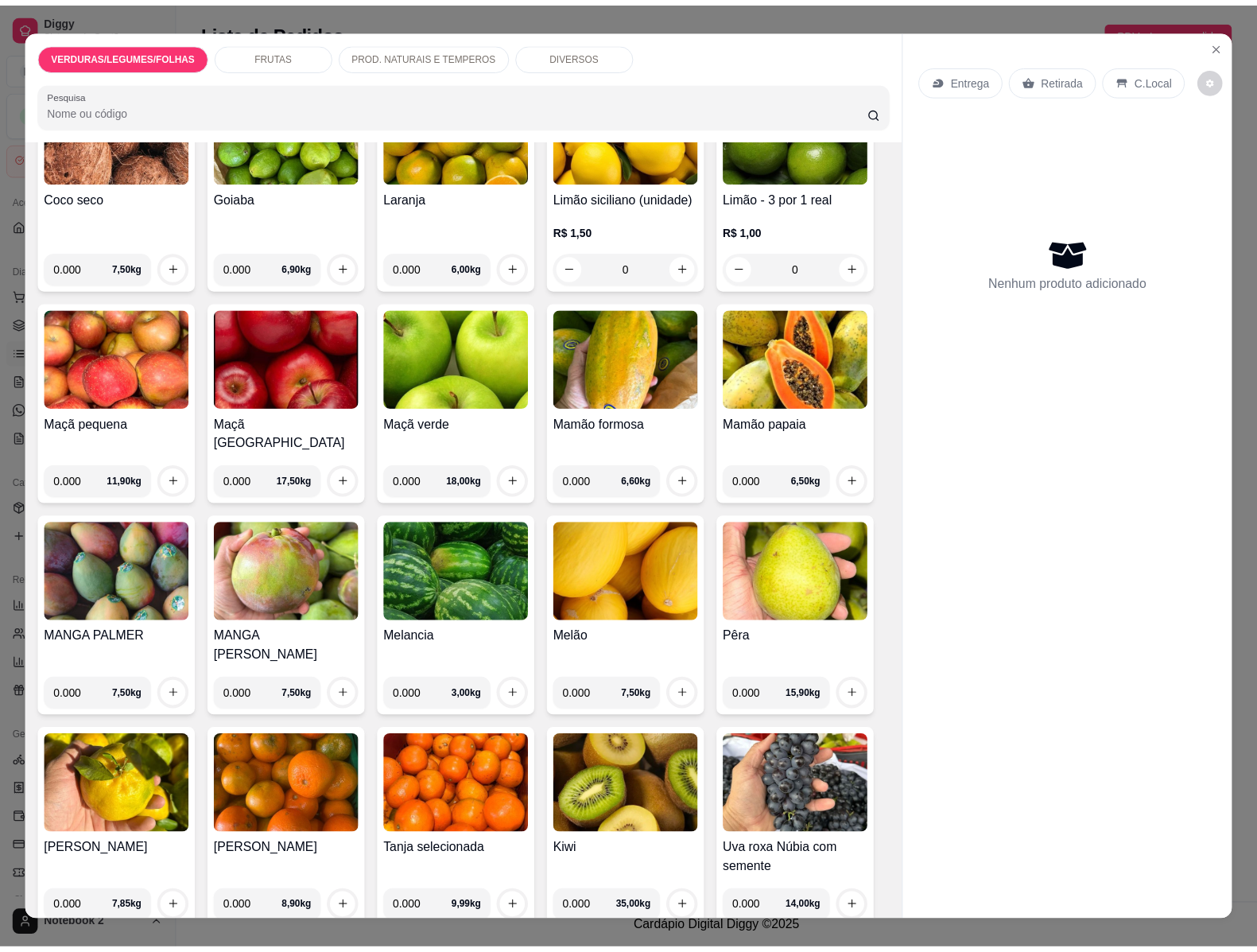
scroll to position [2287, 0]
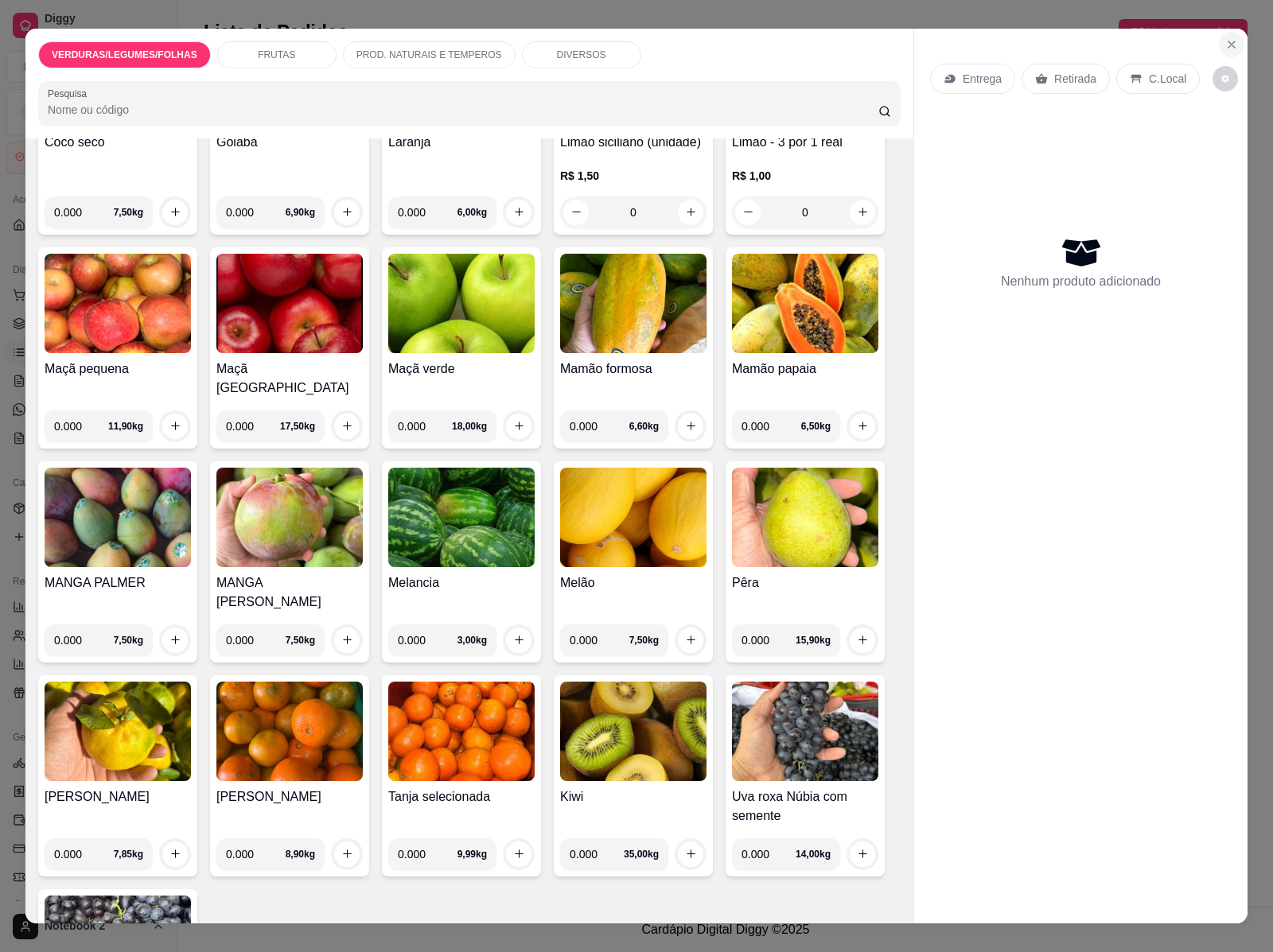
click at [1223, 32] on button "Close" at bounding box center [1231, 45] width 25 height 25
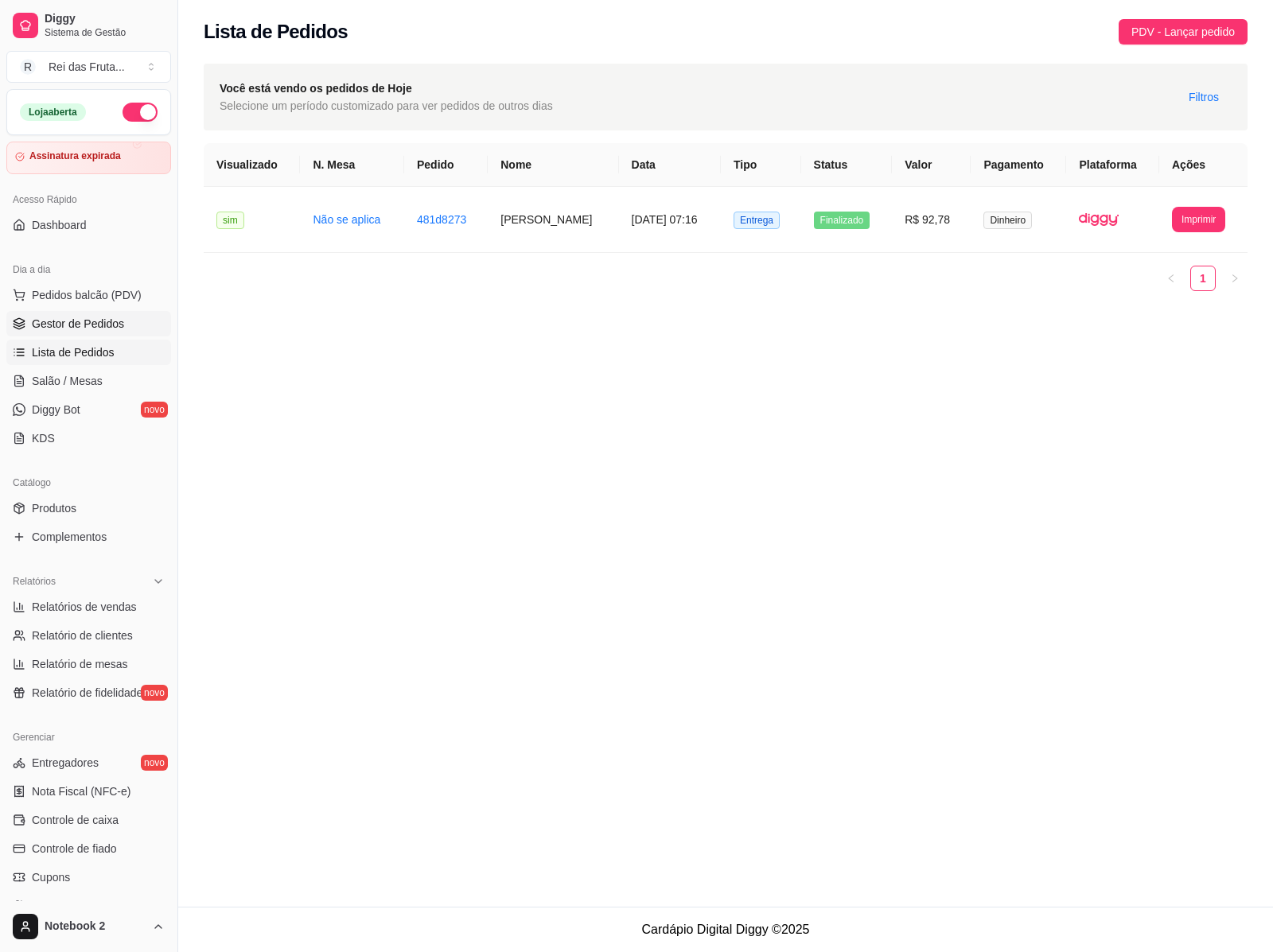
click at [76, 312] on link "Gestor de Pedidos" at bounding box center [89, 323] width 165 height 25
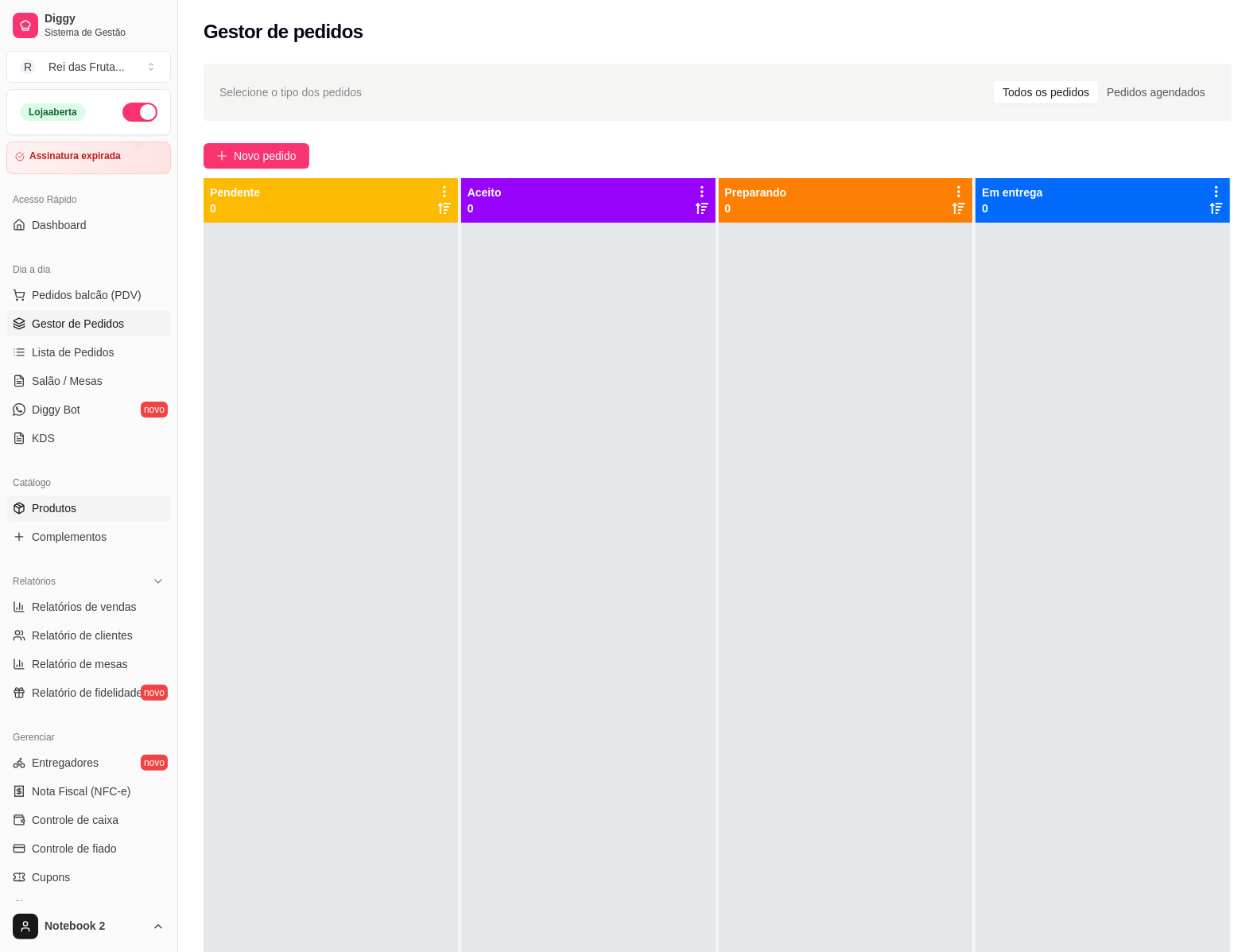
click at [40, 502] on span "Produtos" at bounding box center [54, 508] width 45 height 15
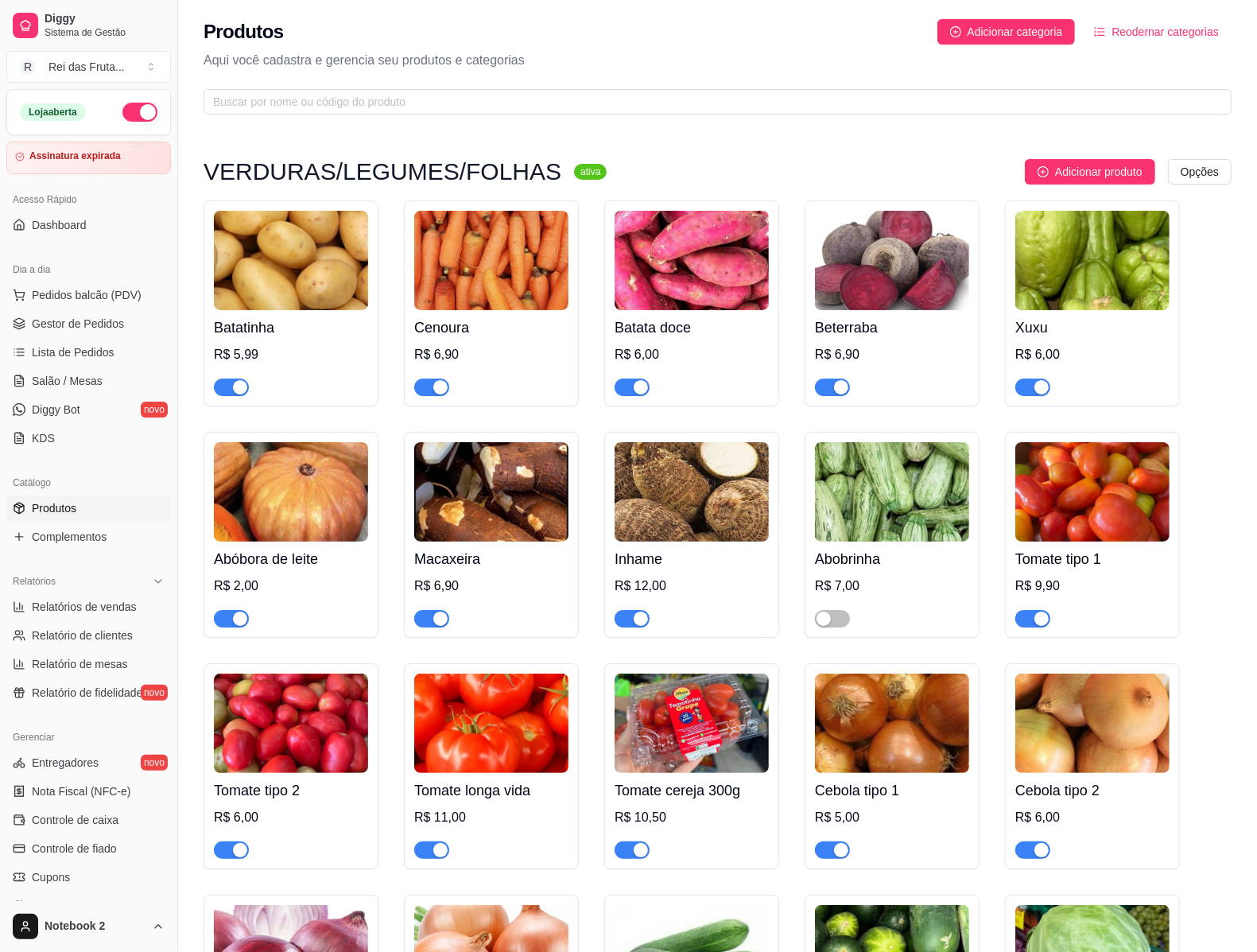
scroll to position [100, 0]
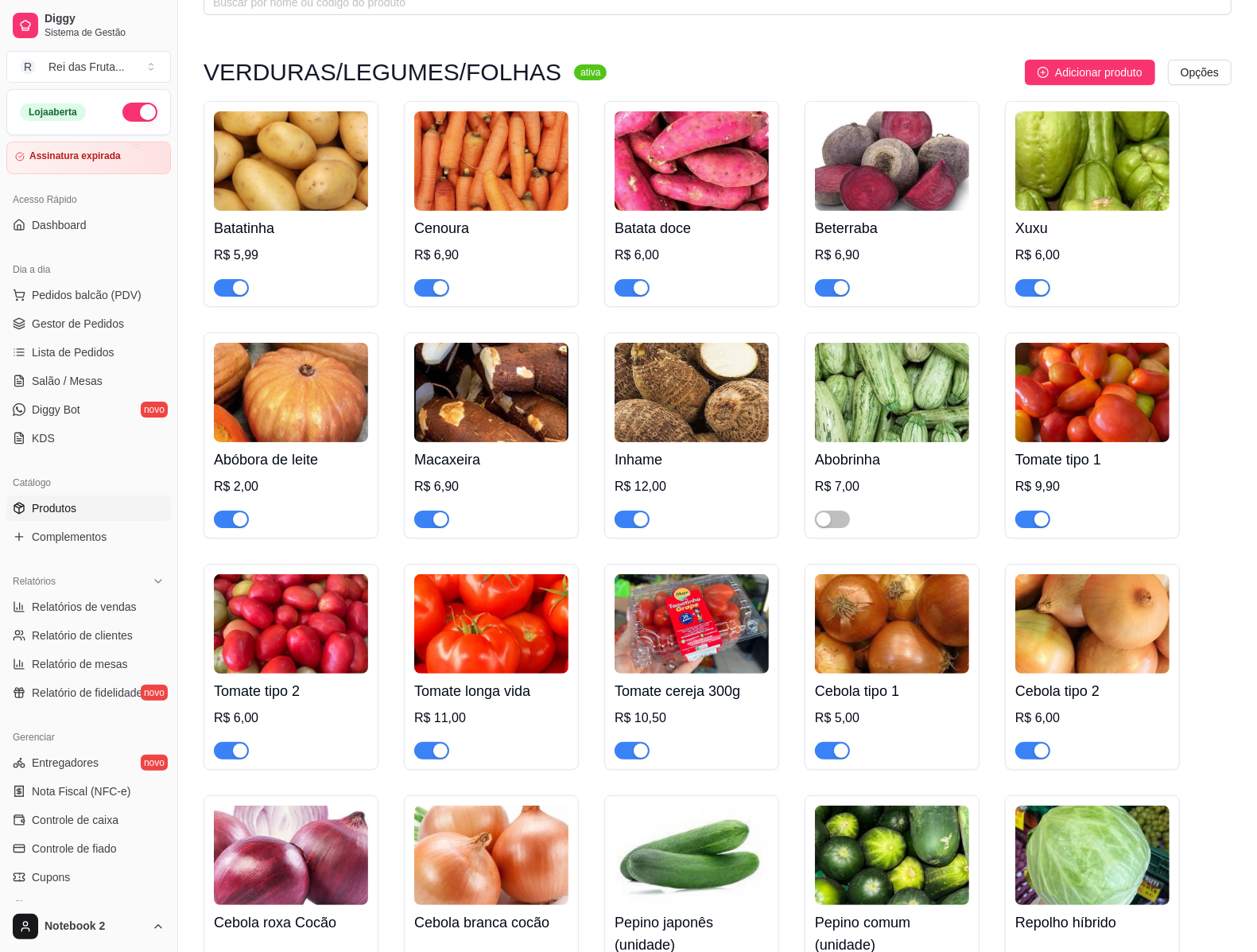
click at [241, 758] on div "button" at bounding box center [240, 751] width 15 height 15
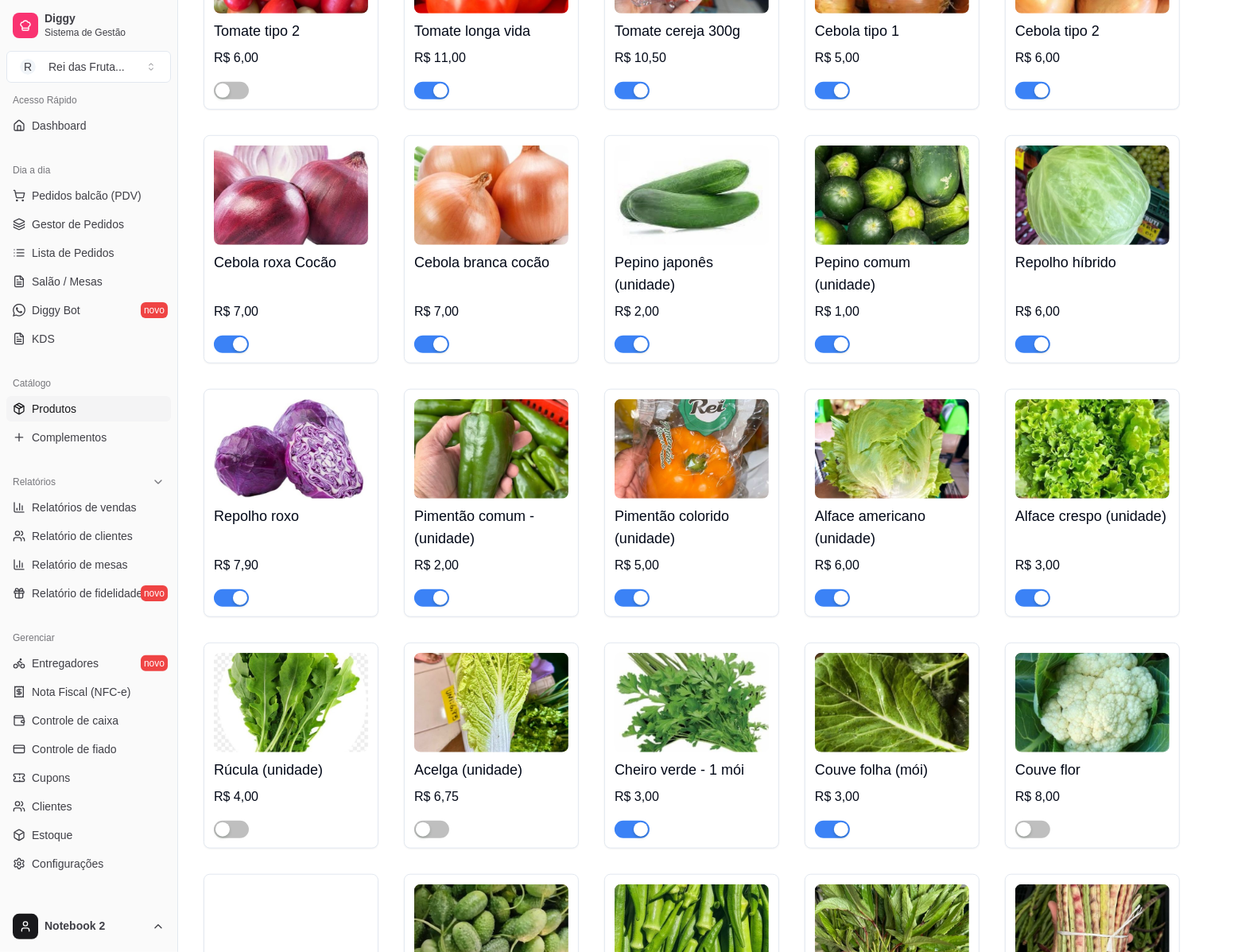
scroll to position [795, 0]
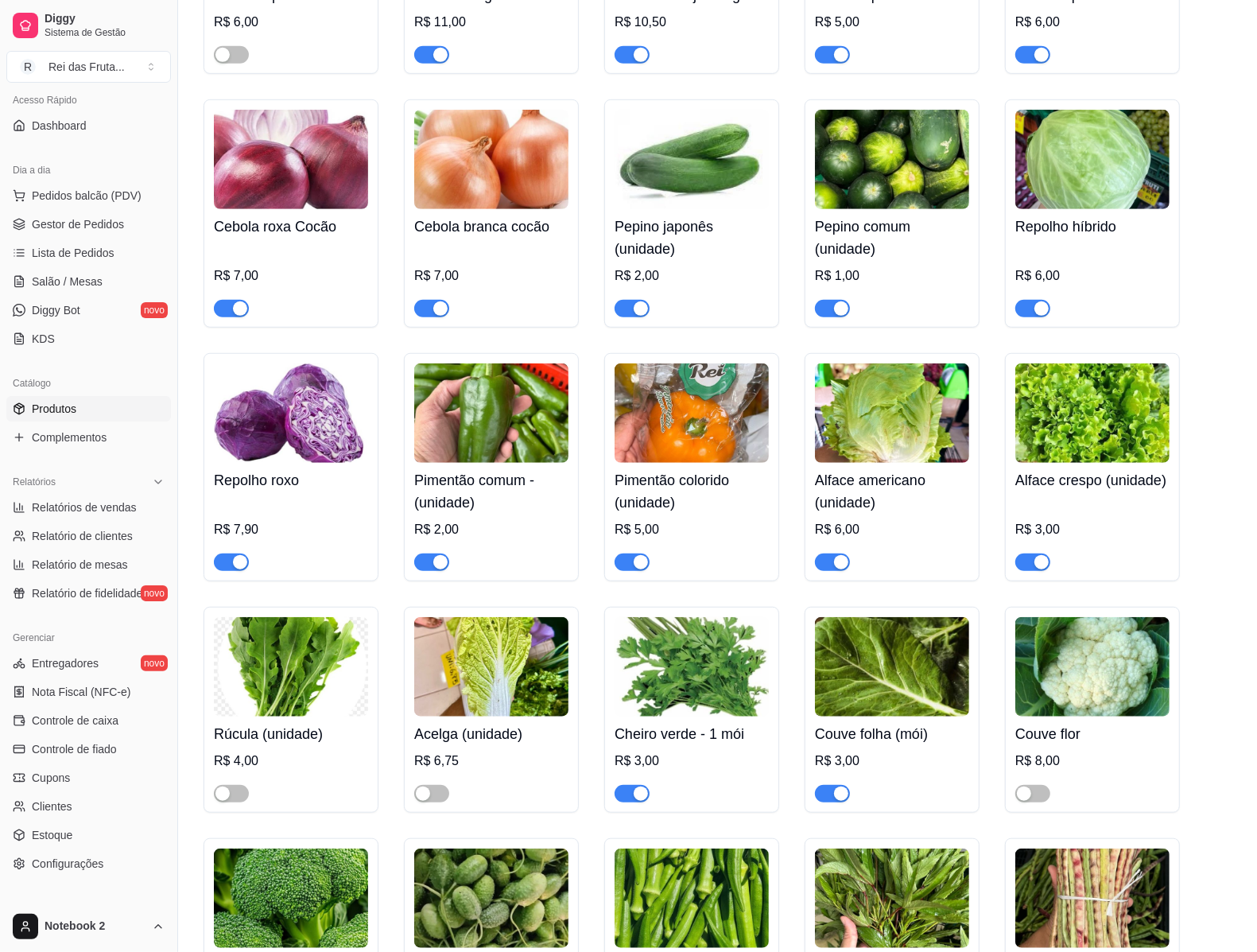
click at [435, 561] on div at bounding box center [432, 562] width 35 height 19
click at [438, 569] on div "button" at bounding box center [441, 562] width 15 height 15
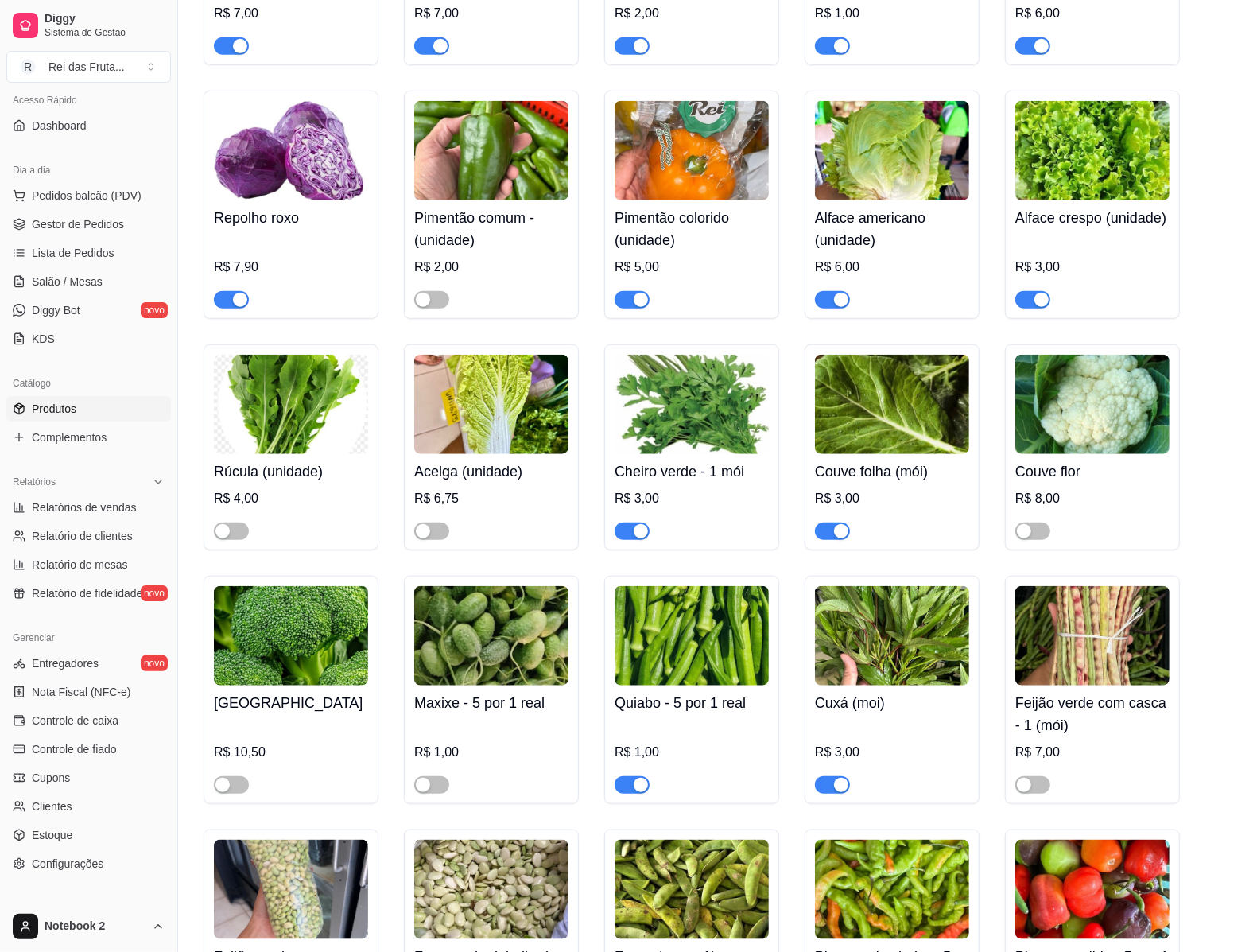
scroll to position [1093, 0]
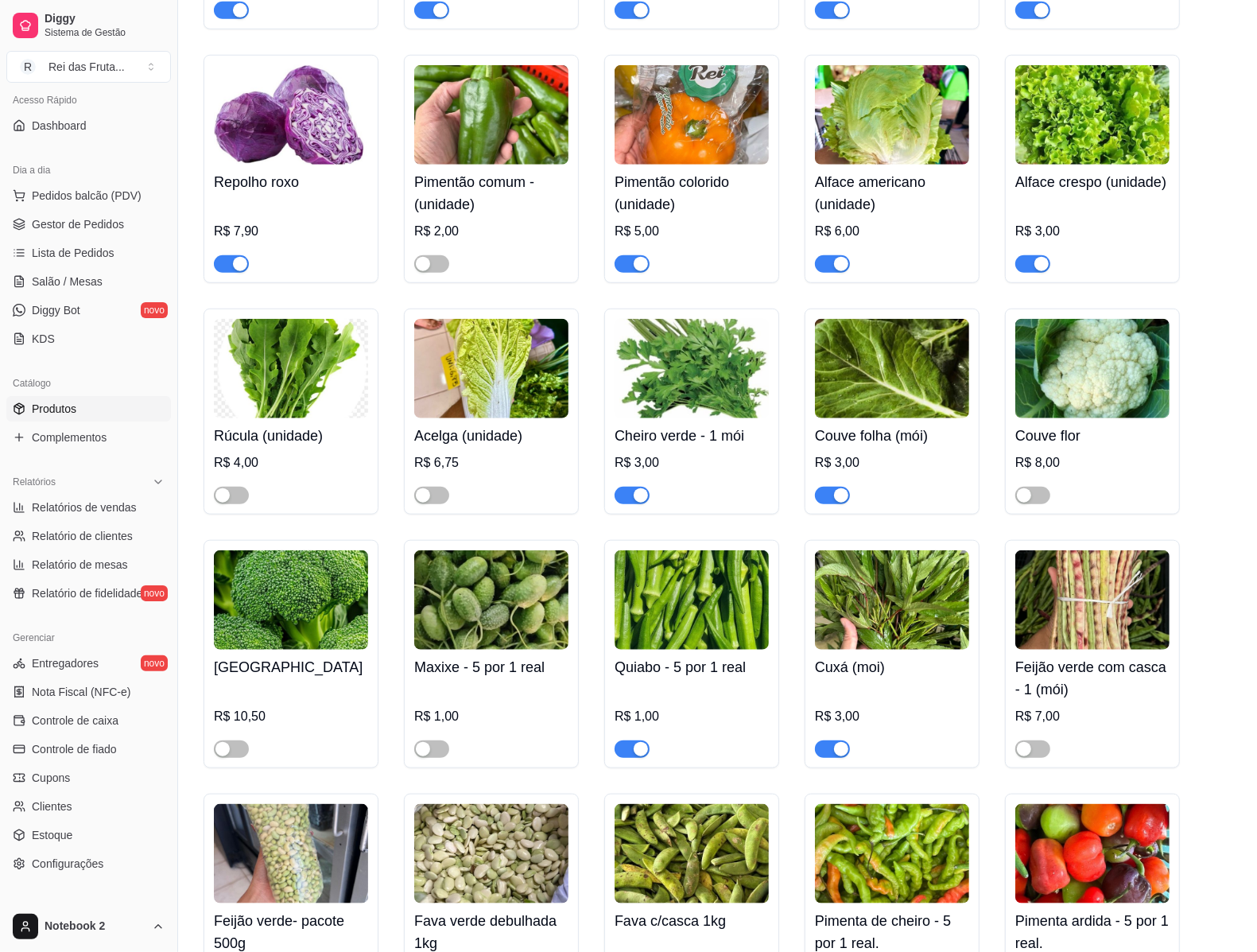
click at [840, 503] on div "button" at bounding box center [841, 495] width 15 height 15
click at [843, 756] on div "button" at bounding box center [841, 749] width 15 height 15
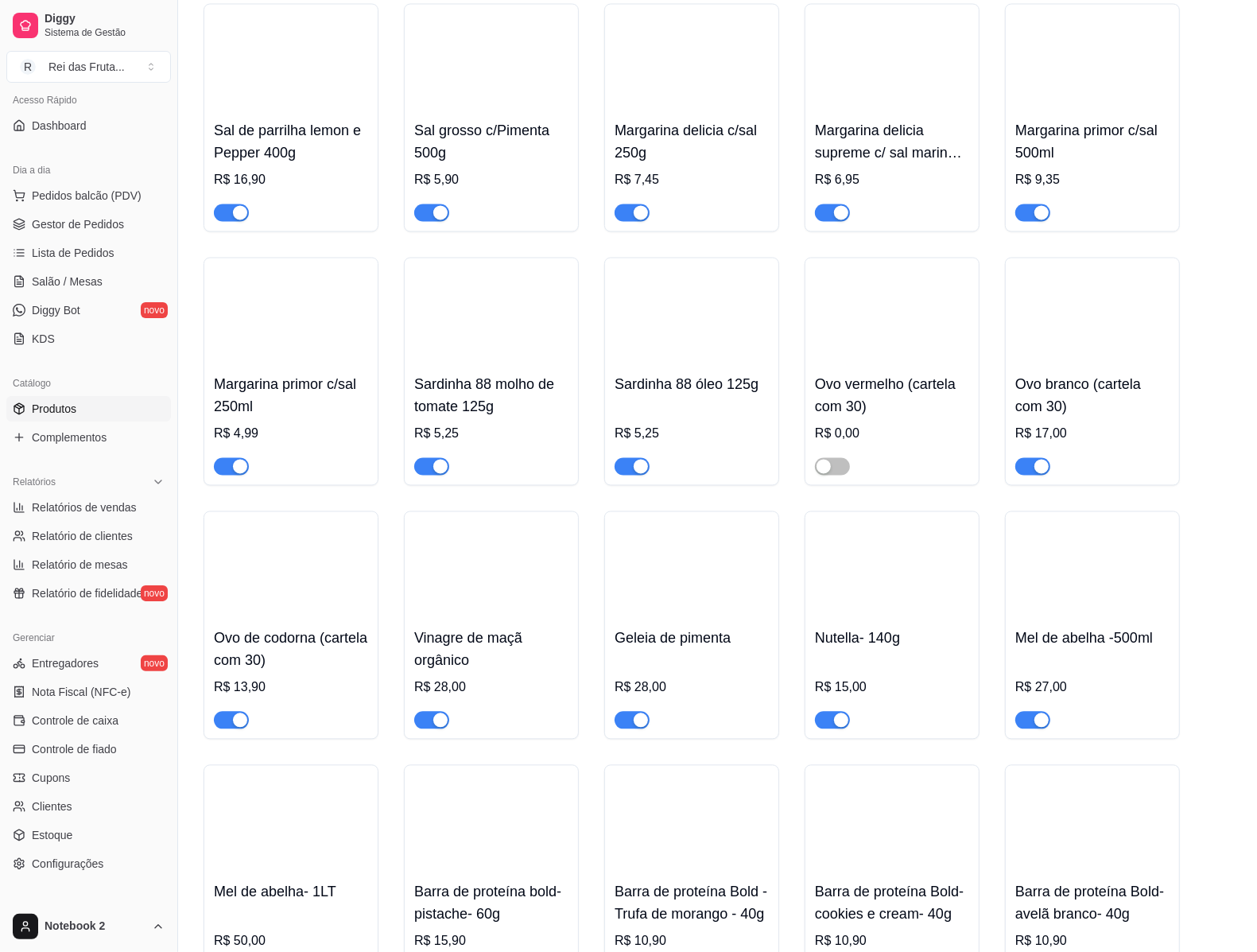
scroll to position [12523, 0]
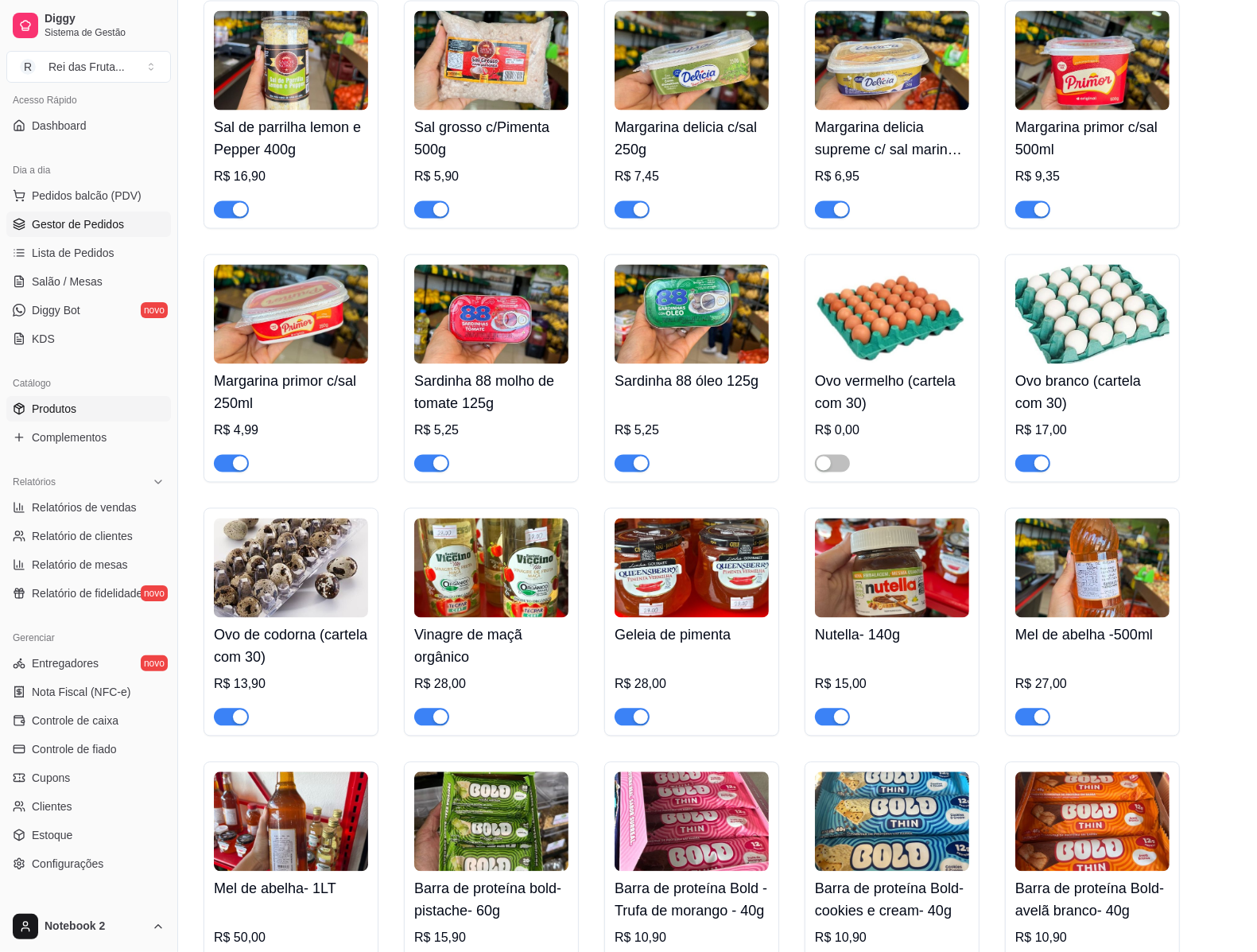
click at [77, 227] on span "Gestor de Pedidos" at bounding box center [77, 224] width 92 height 15
